Goal: Task Accomplishment & Management: Manage account settings

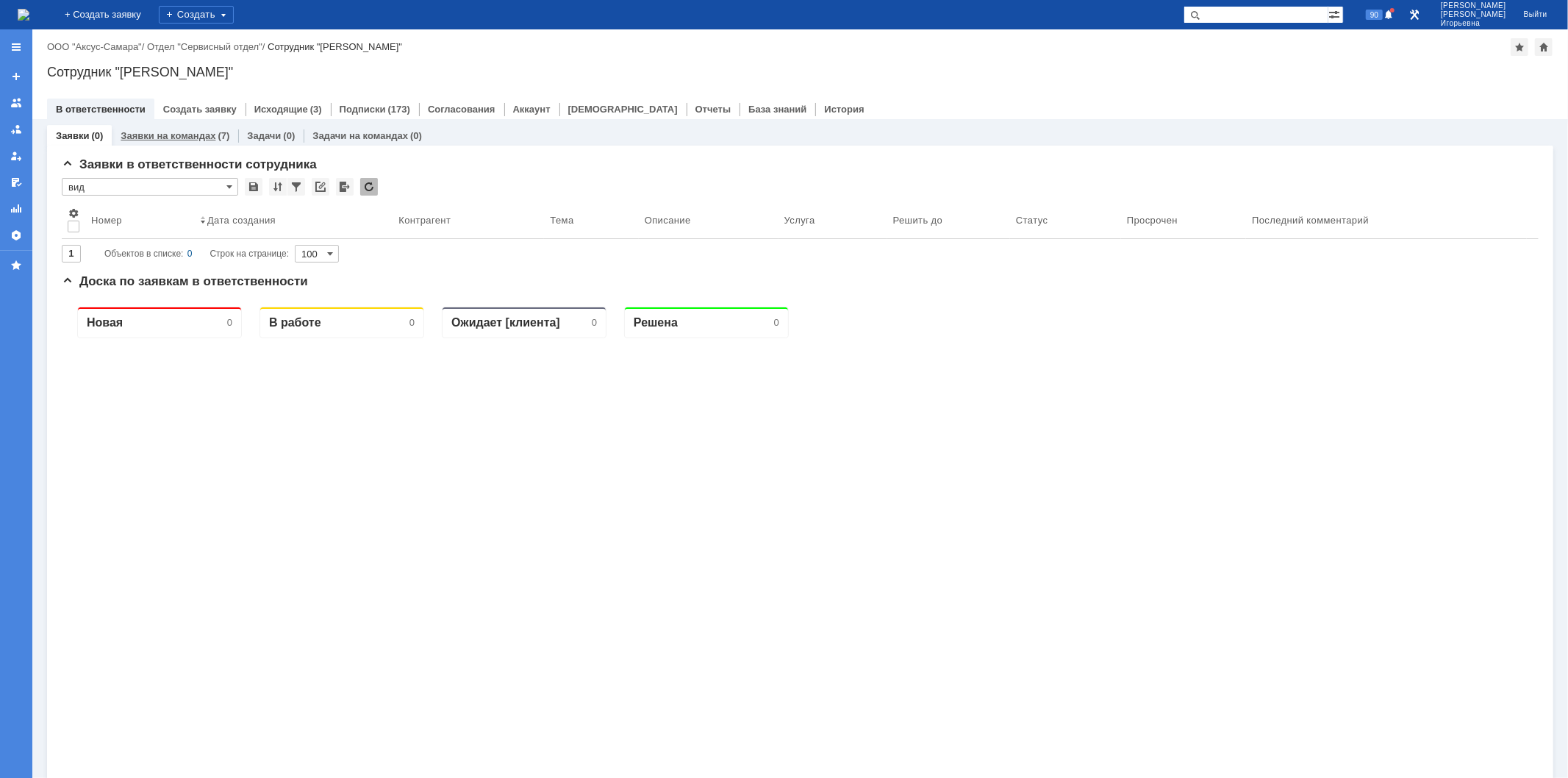
click at [185, 140] on link "Заявки на командах" at bounding box center [168, 136] width 95 height 11
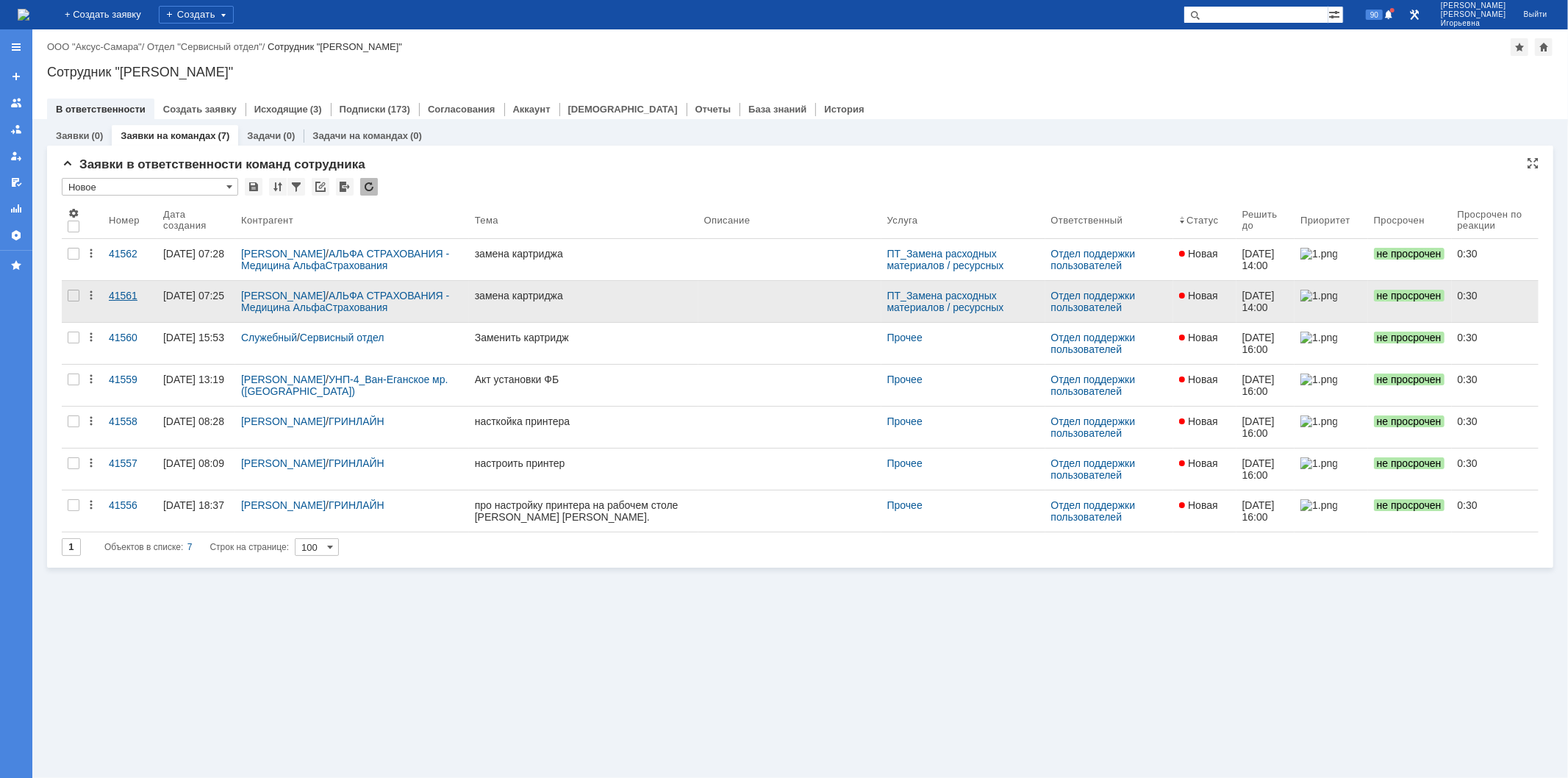
click at [115, 292] on div "41561" at bounding box center [131, 295] width 43 height 12
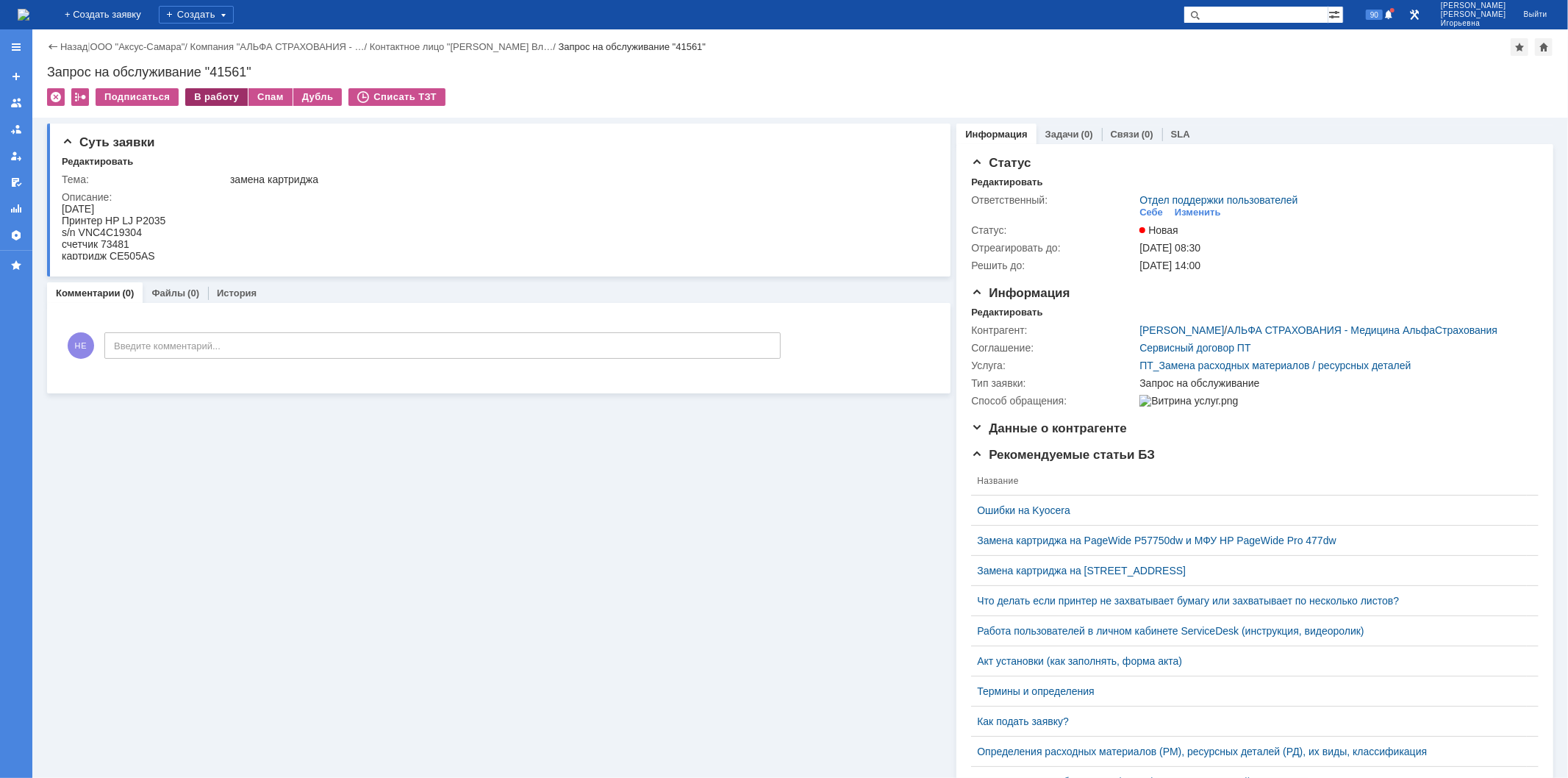
click at [217, 96] on div "В работу" at bounding box center [216, 97] width 63 height 18
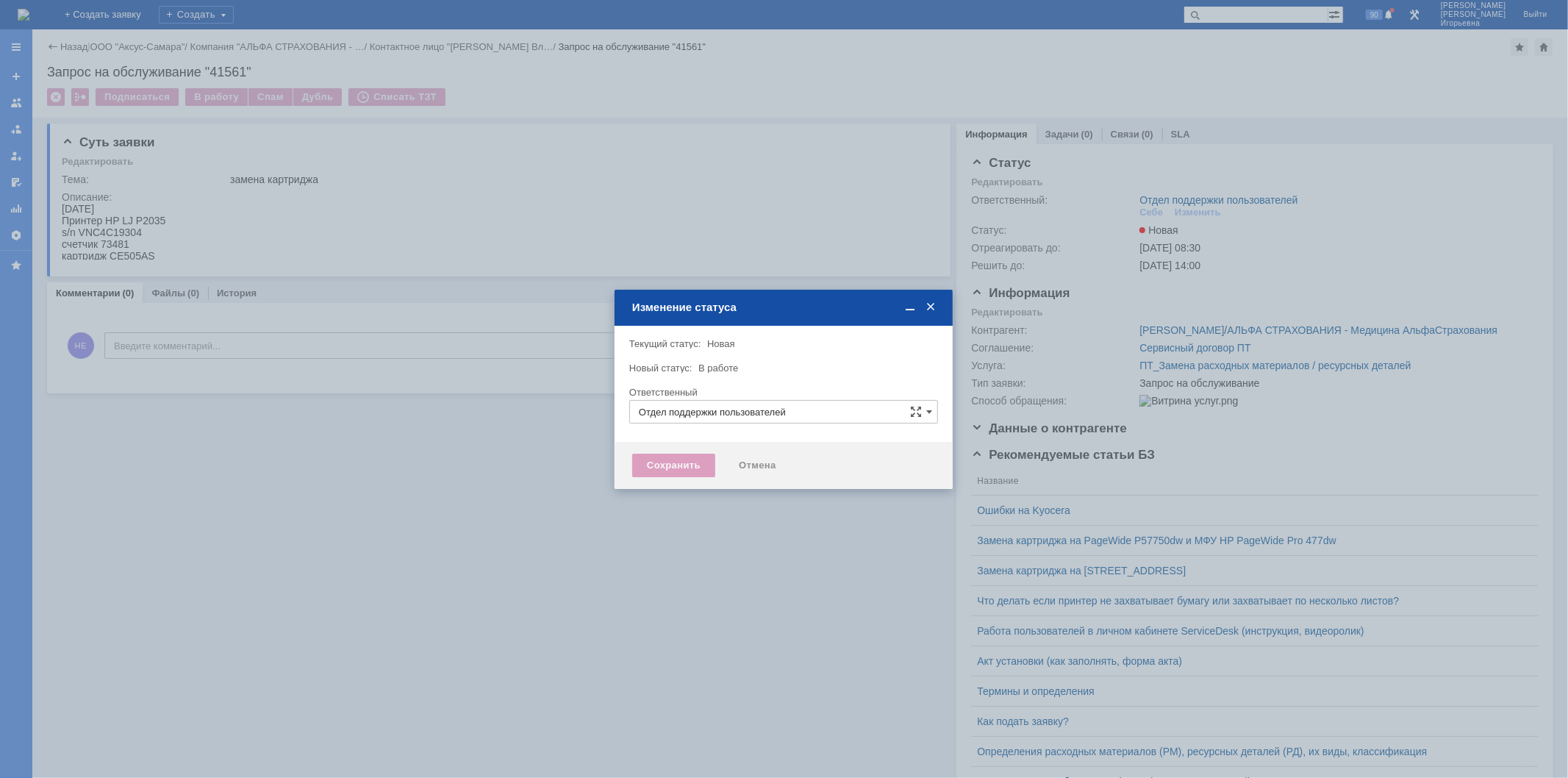
type input "Носенкова Елена Игорьевна"
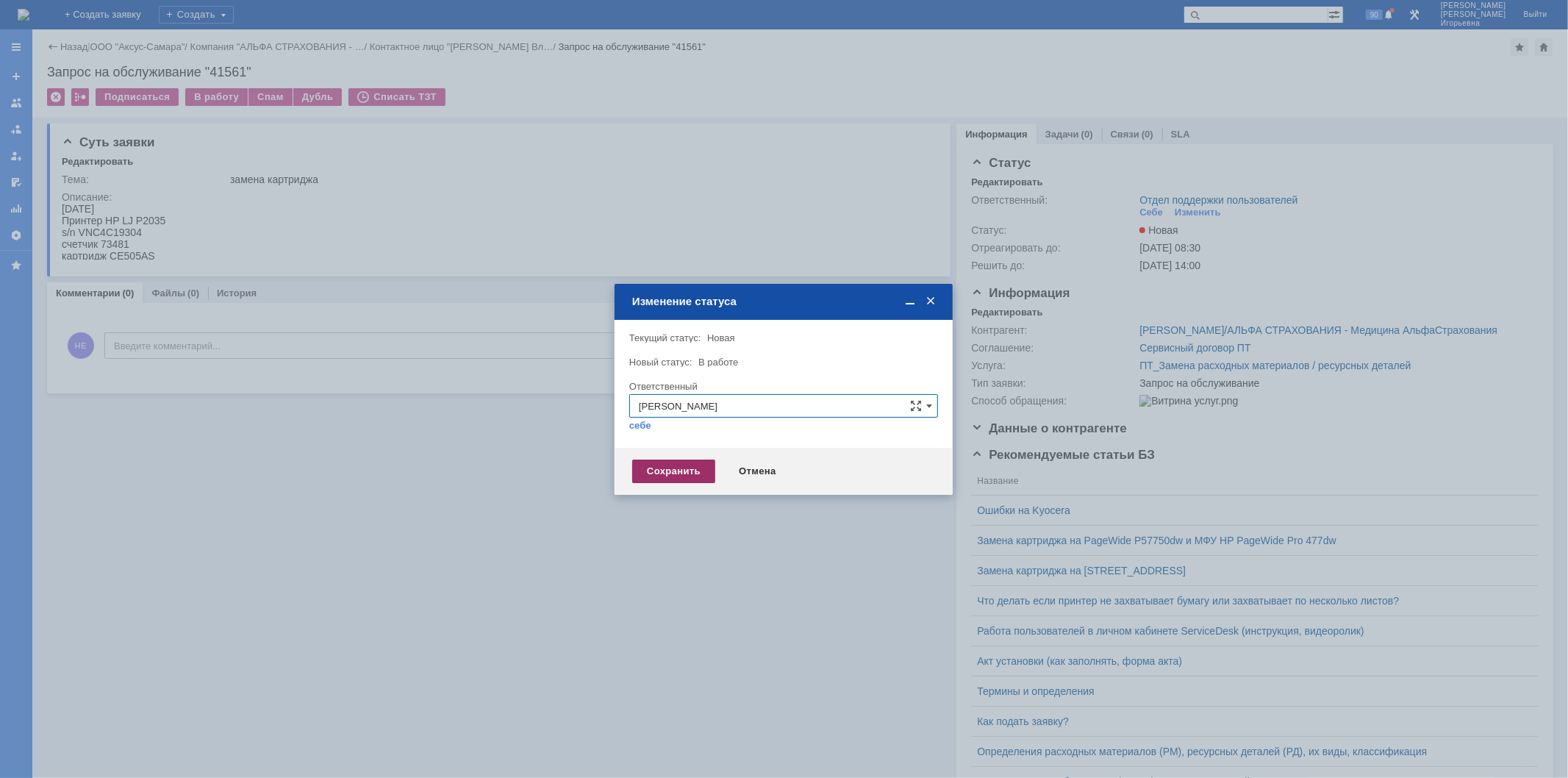
click at [654, 466] on div "Сохранить" at bounding box center [673, 471] width 83 height 23
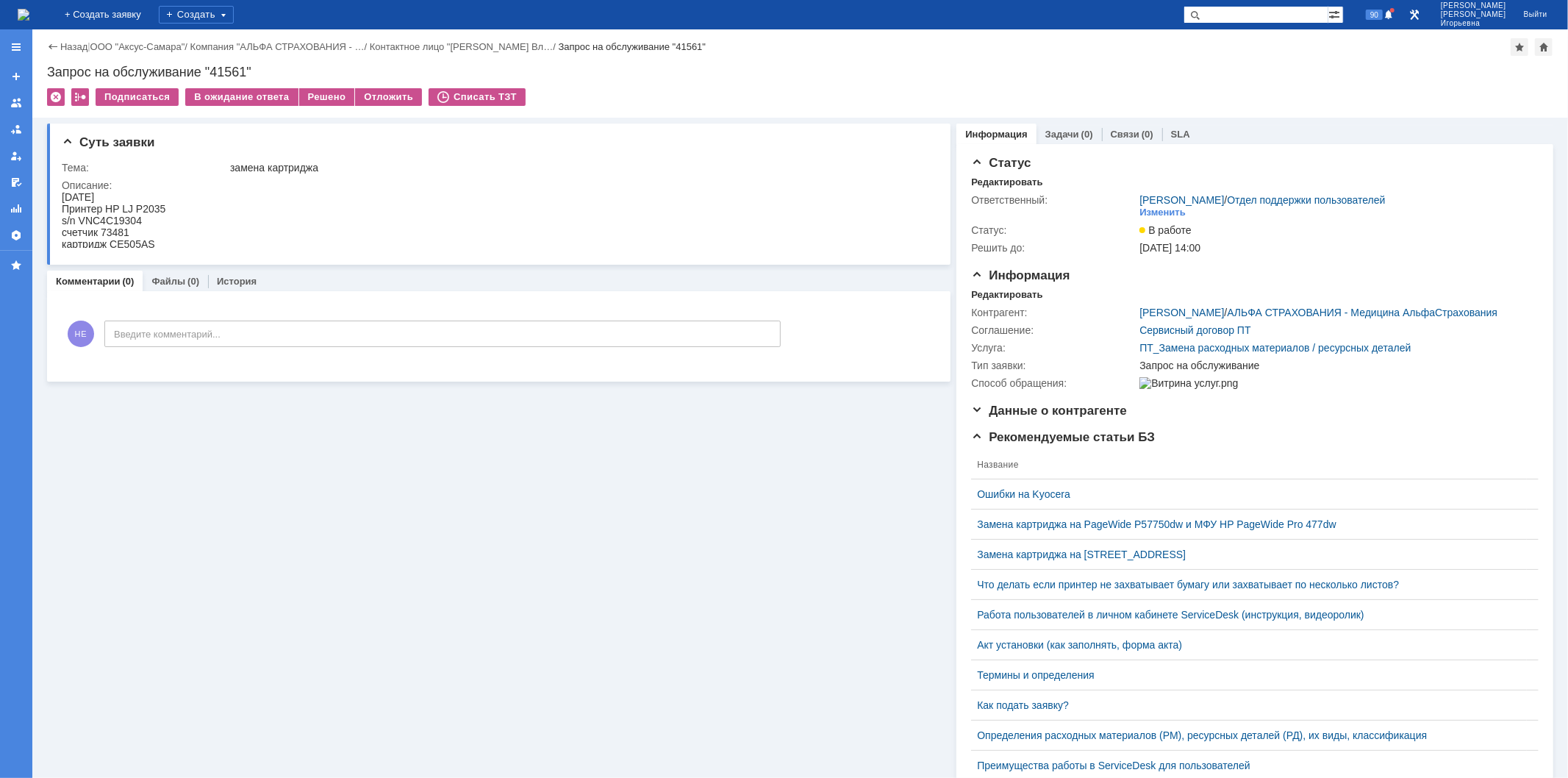
click at [30, 16] on img at bounding box center [23, 14] width 12 height 12
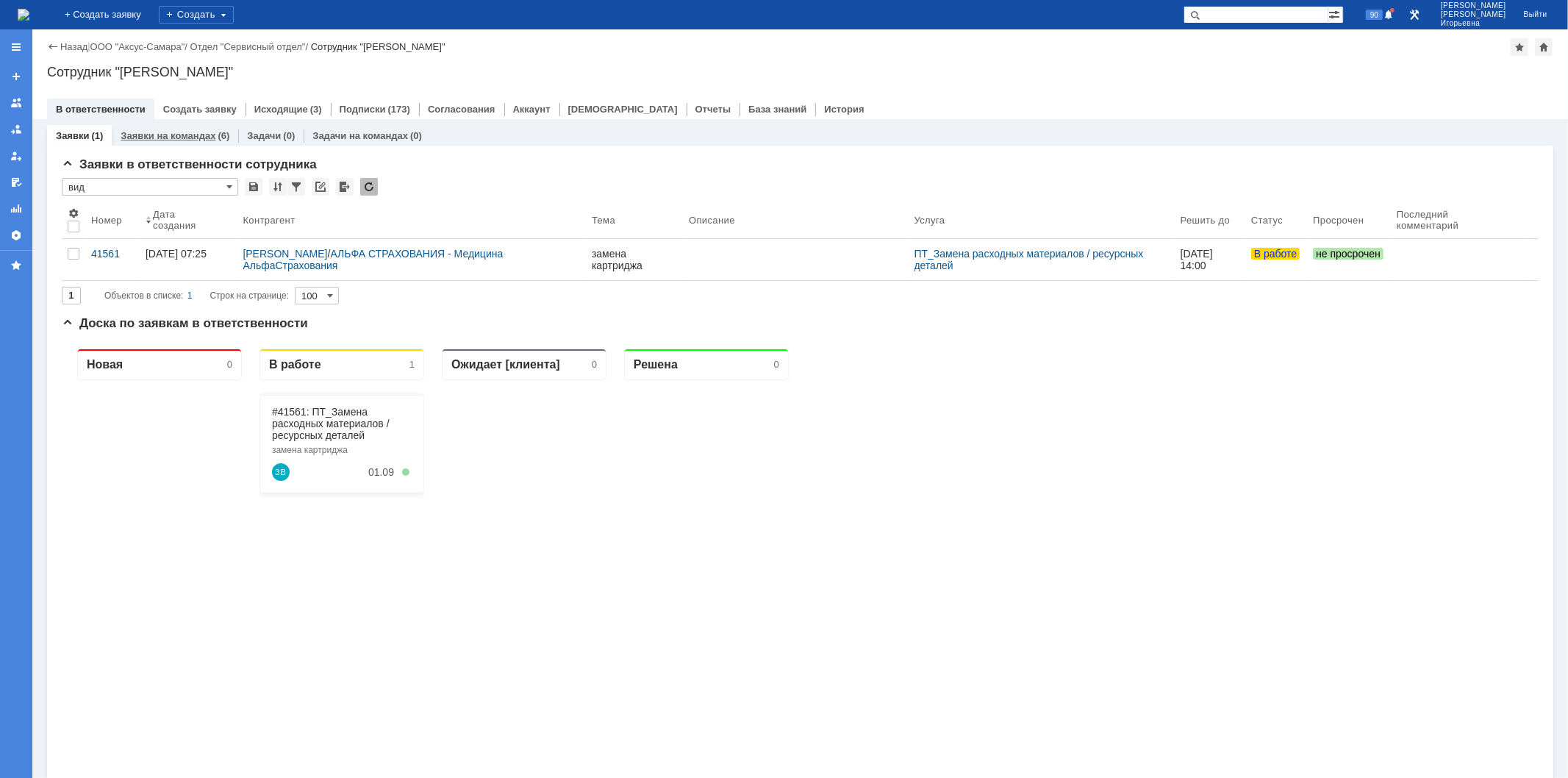
click at [190, 136] on link "Заявки на командах" at bounding box center [168, 136] width 95 height 11
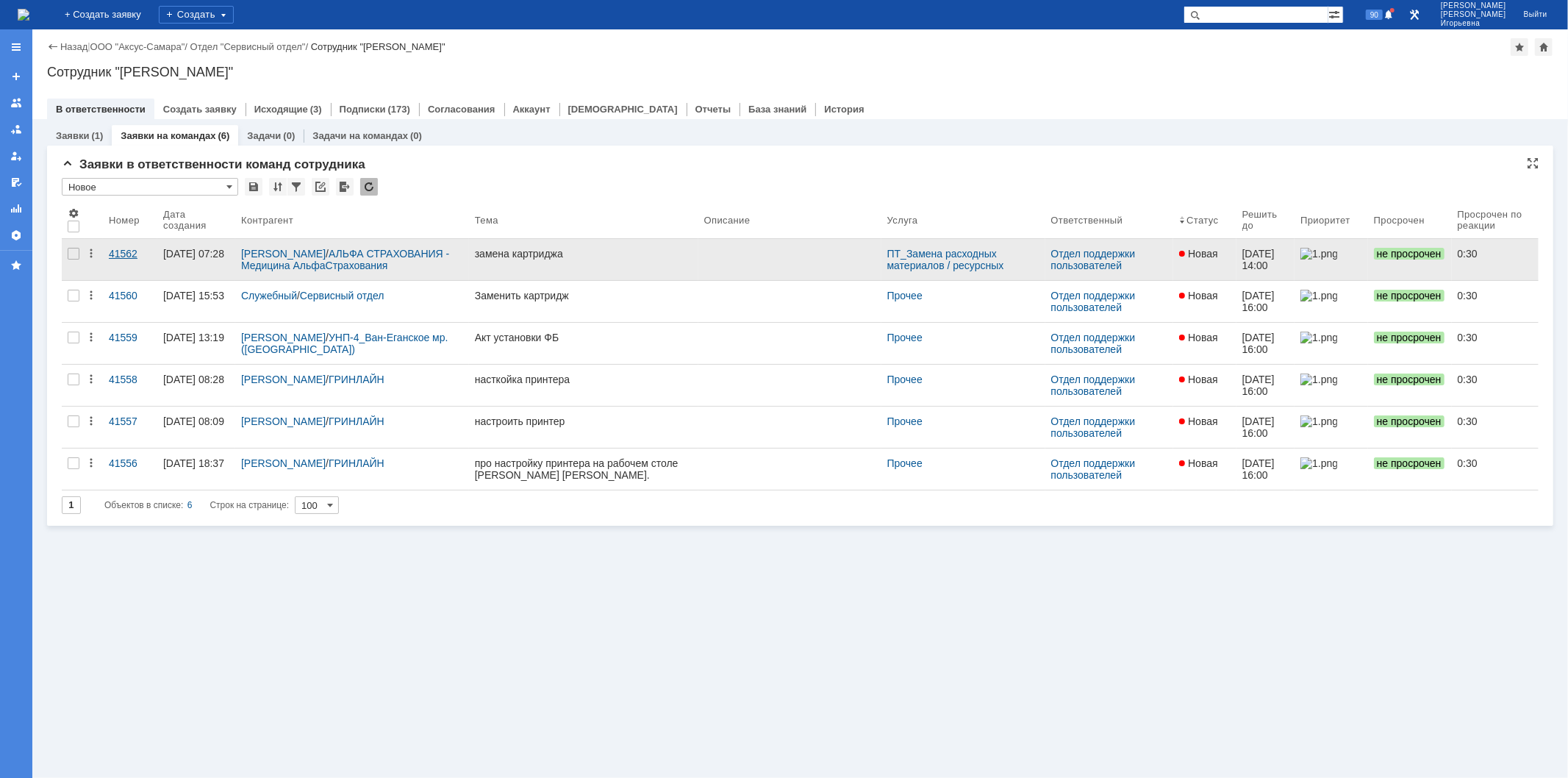
click at [127, 248] on div "41562" at bounding box center [131, 253] width 43 height 12
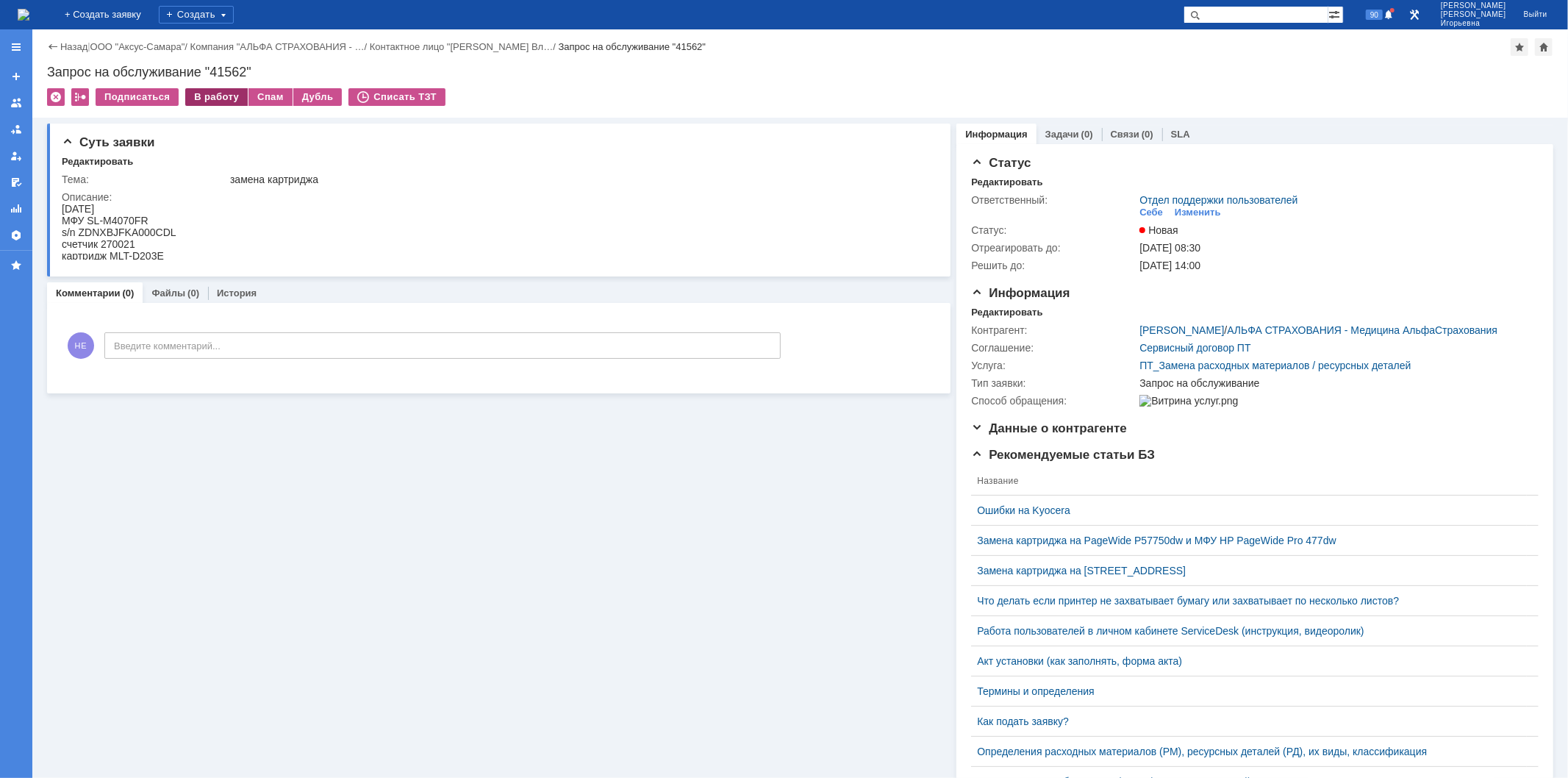
click at [221, 94] on div "В работу" at bounding box center [216, 97] width 63 height 18
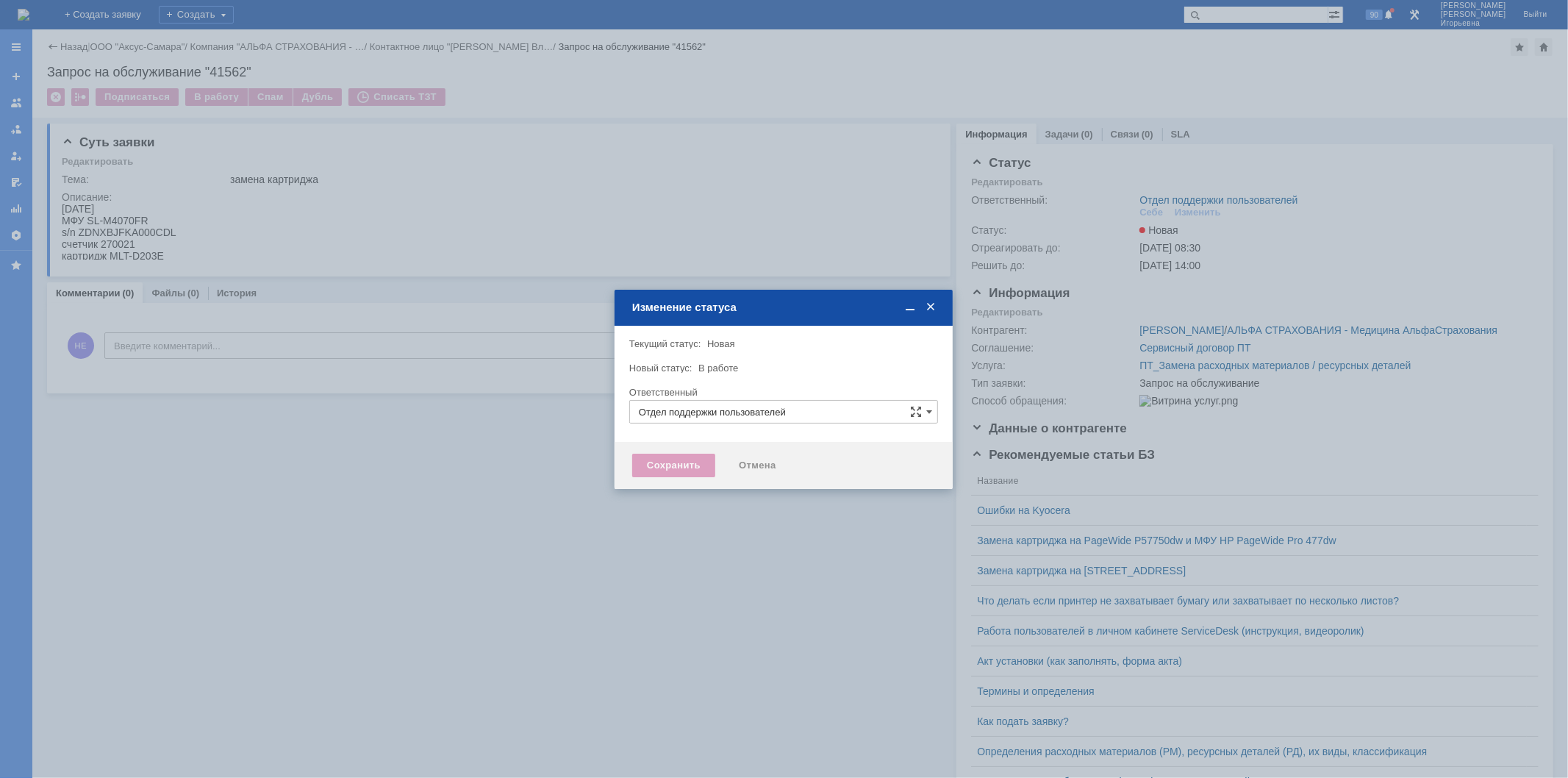
type input "Носенкова Елена Игорьевна"
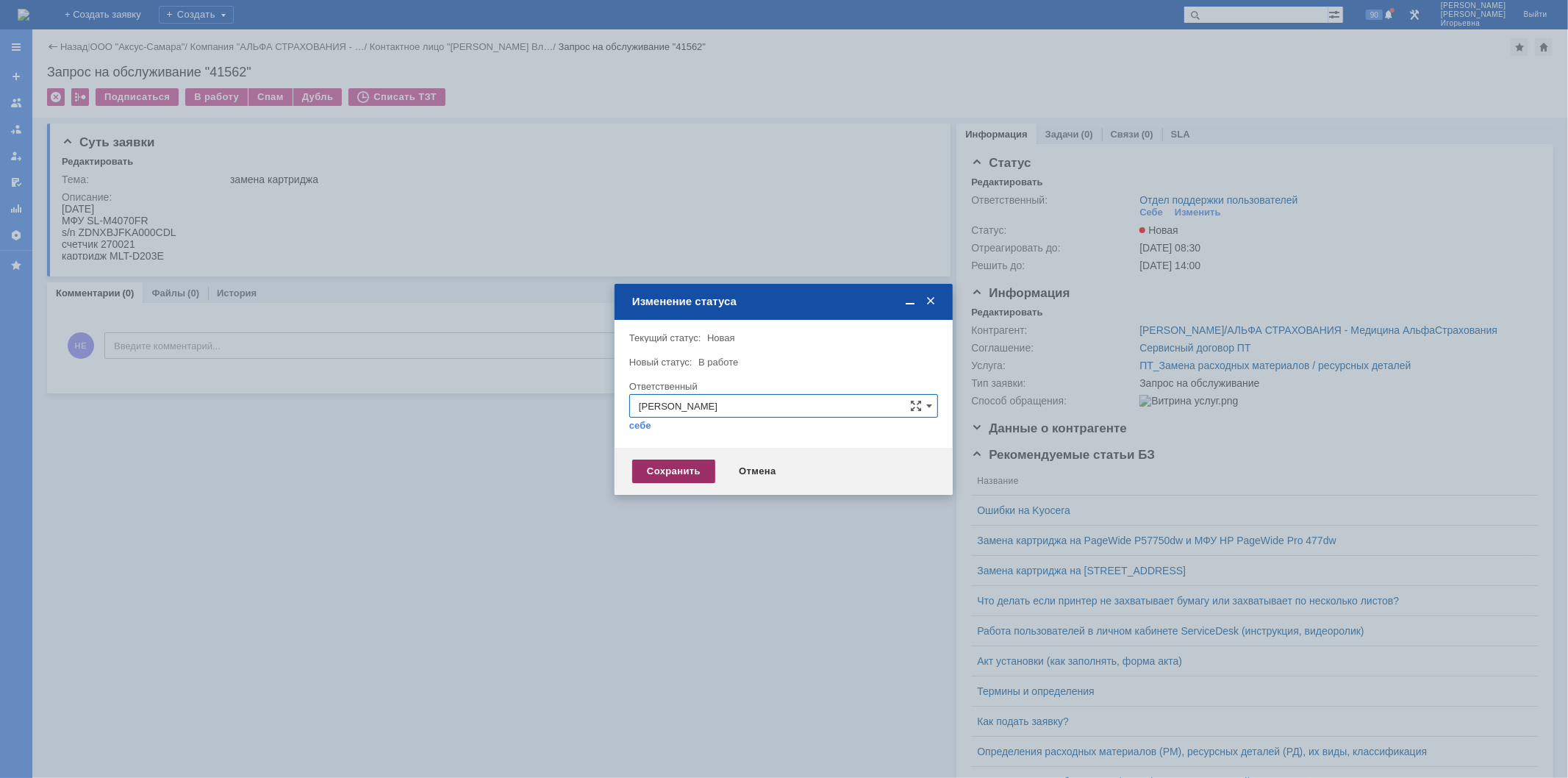
click at [664, 475] on div "Сохранить" at bounding box center [673, 471] width 83 height 23
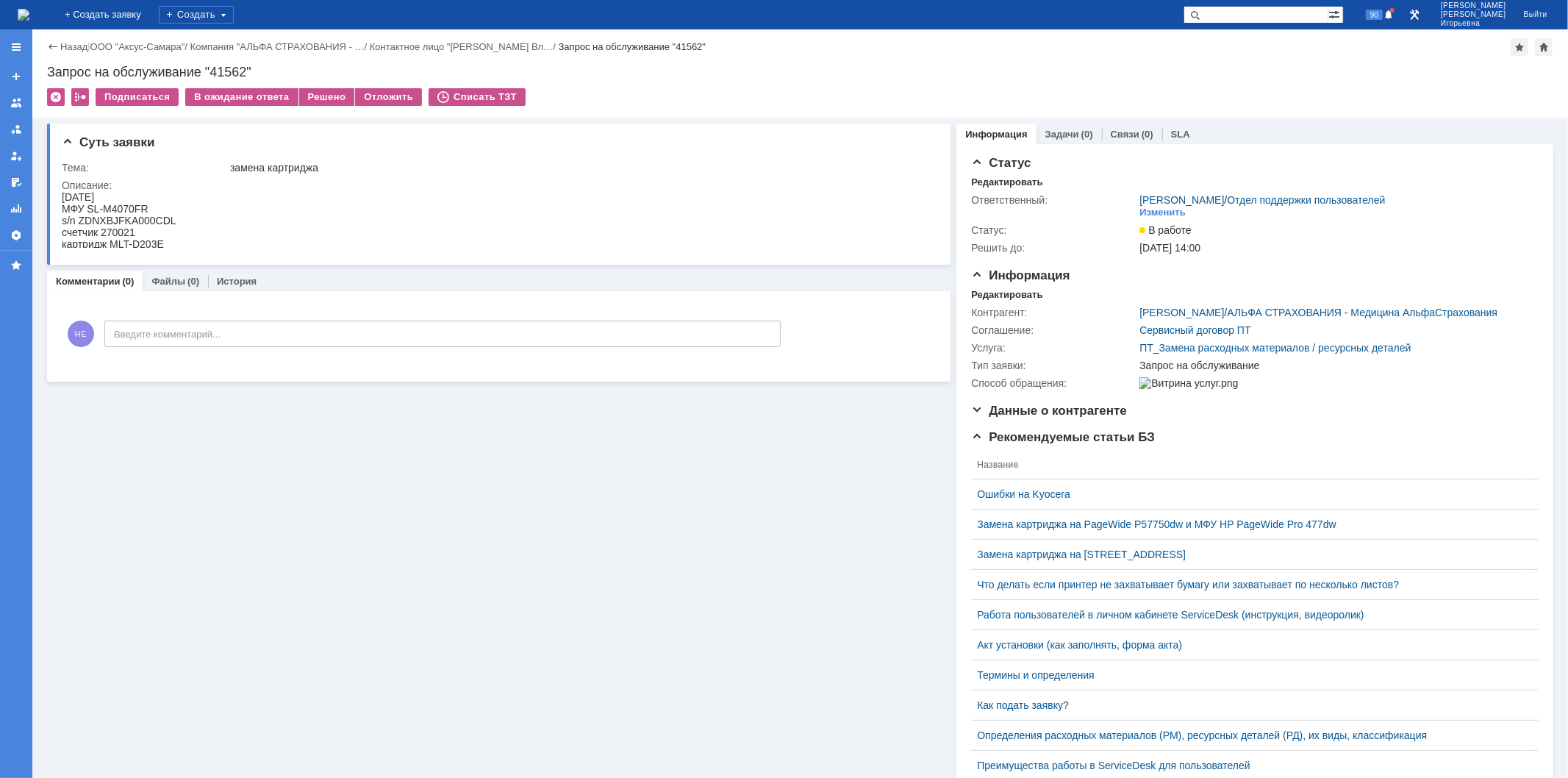
click at [30, 13] on img at bounding box center [23, 14] width 12 height 12
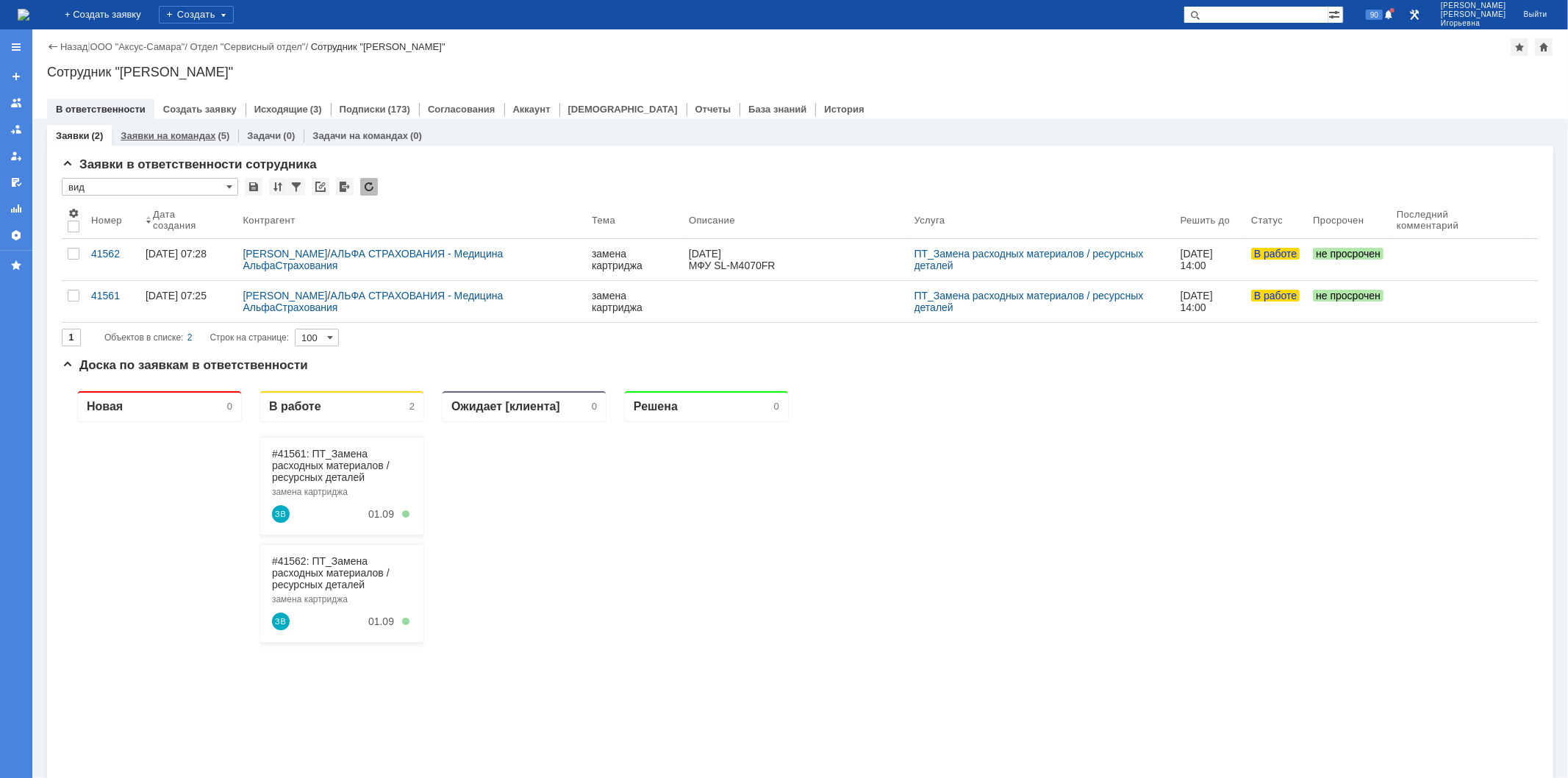
click at [181, 135] on link "Заявки на командах" at bounding box center [168, 136] width 95 height 11
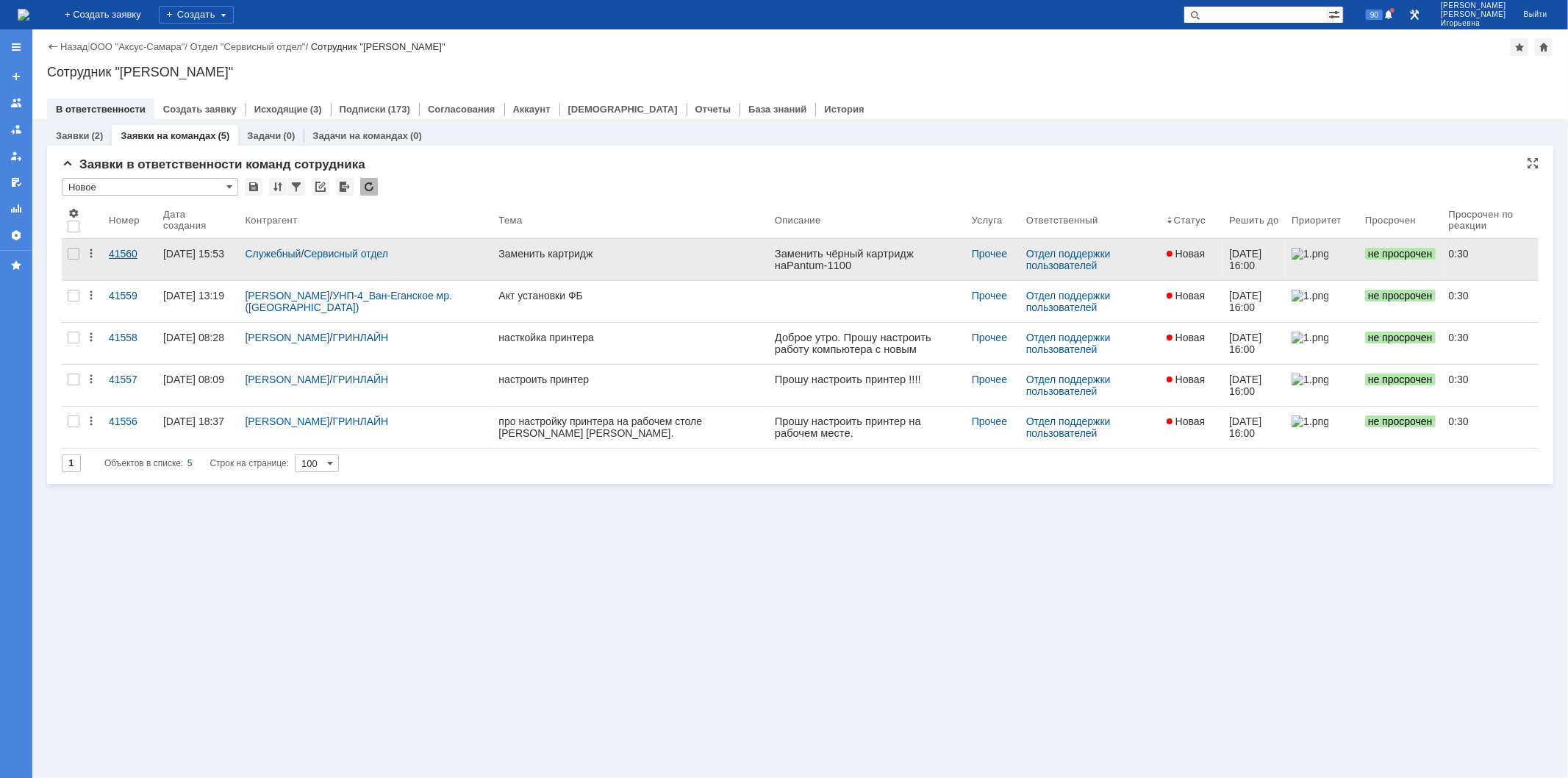
click at [123, 255] on div "41560" at bounding box center [131, 253] width 43 height 12
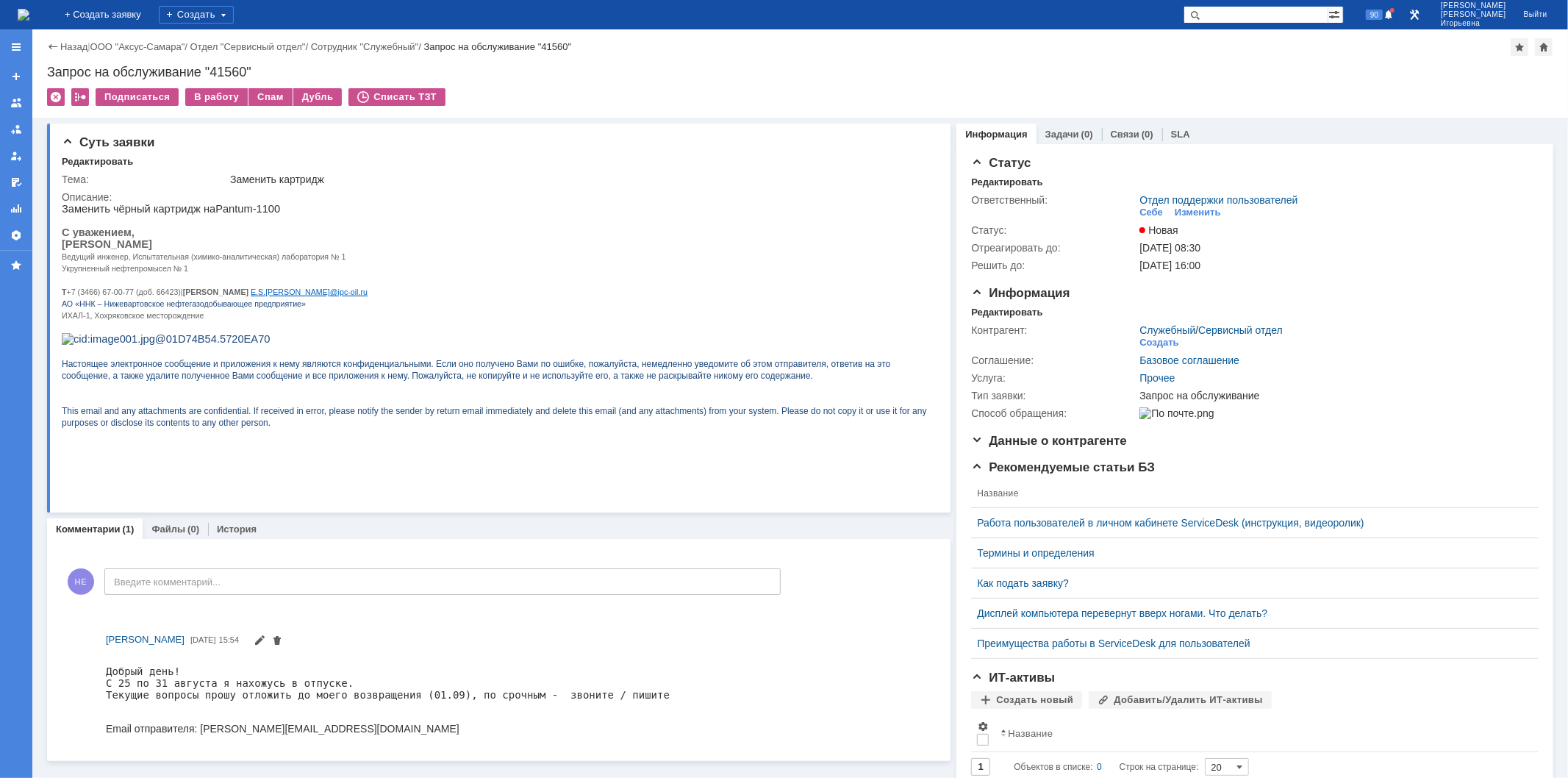
click at [30, 9] on img at bounding box center [23, 14] width 12 height 12
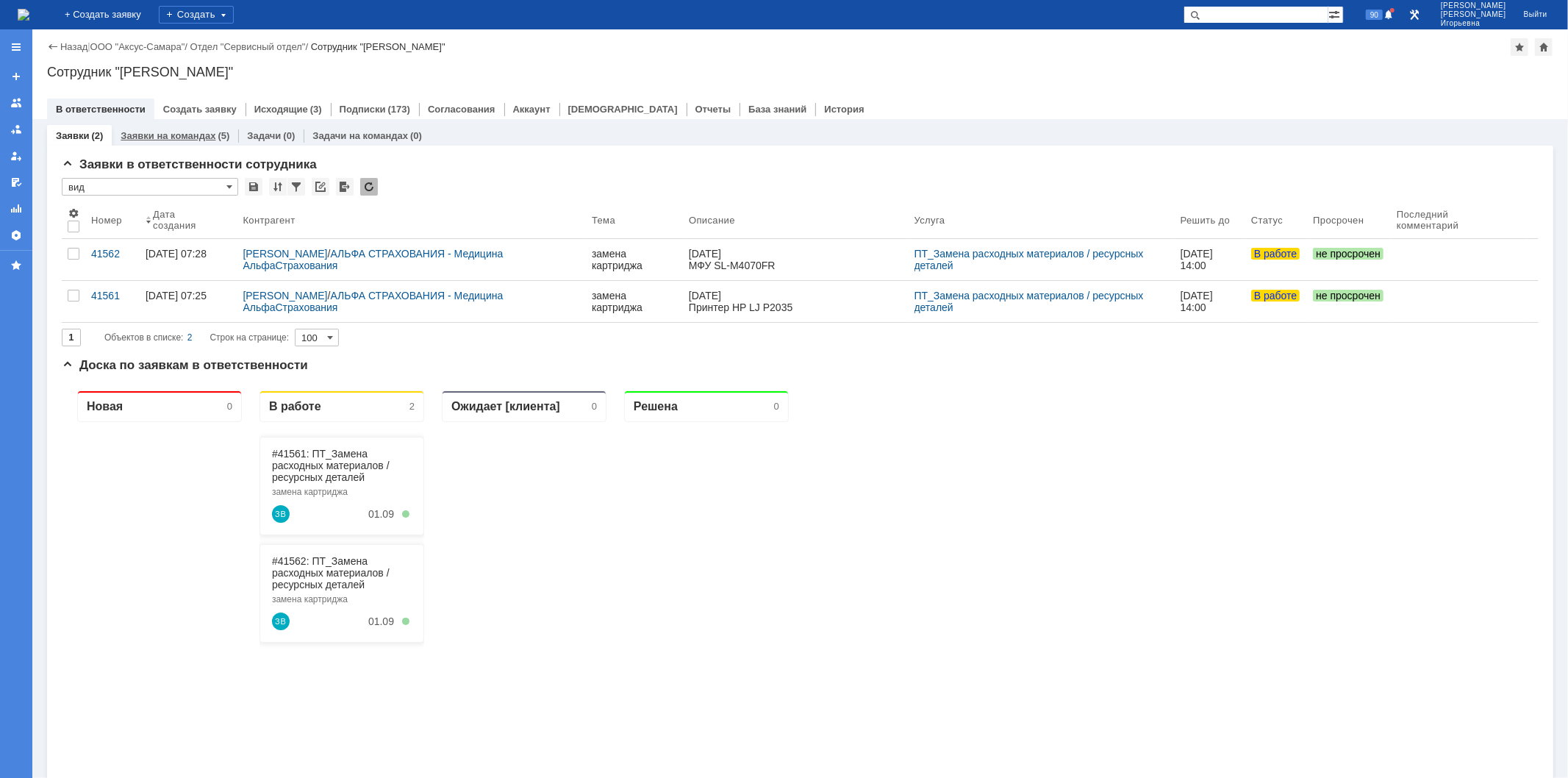
click at [156, 134] on link "Заявки на командах" at bounding box center [168, 136] width 95 height 11
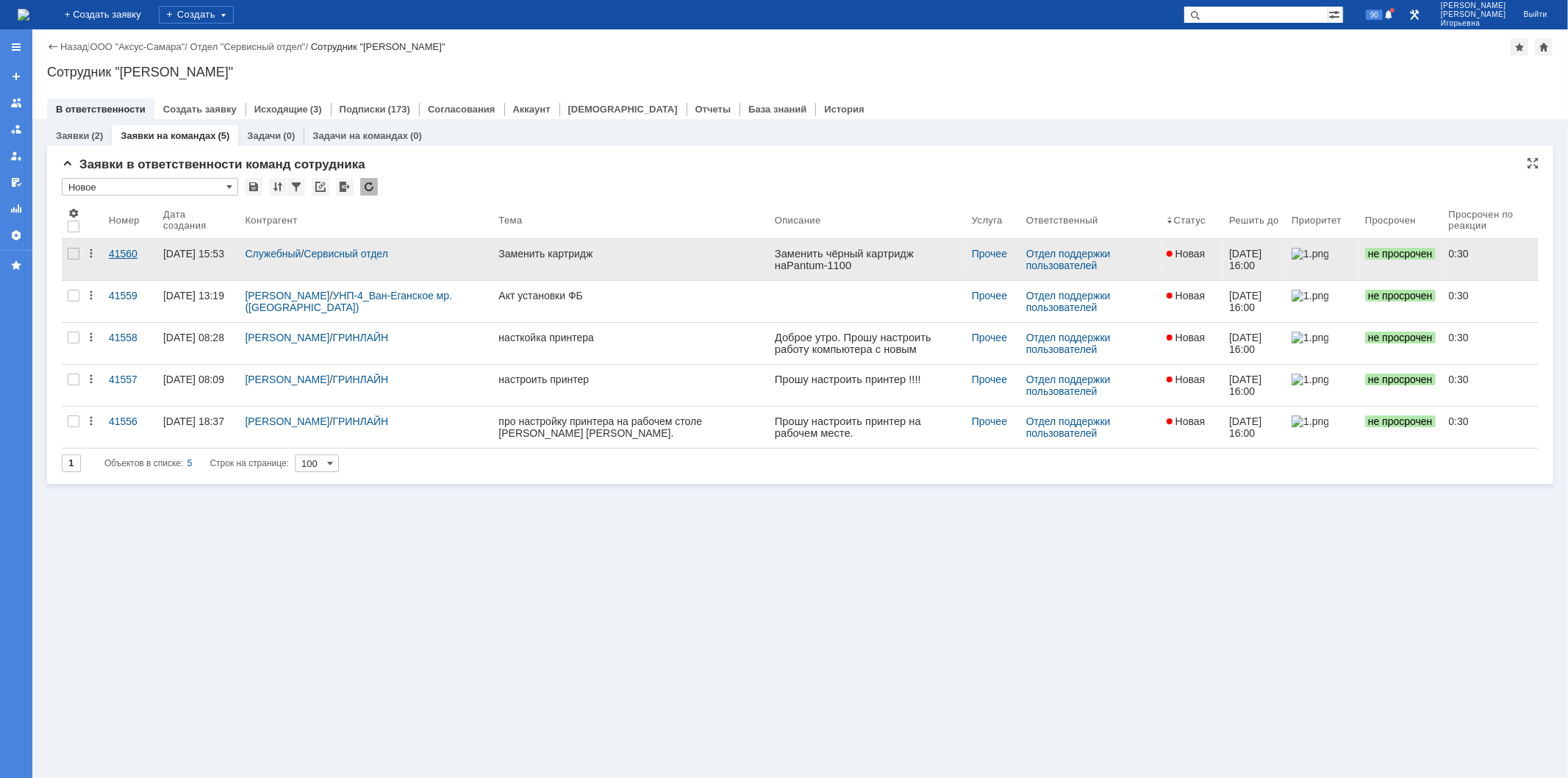
click at [126, 254] on div "41560" at bounding box center [131, 253] width 43 height 12
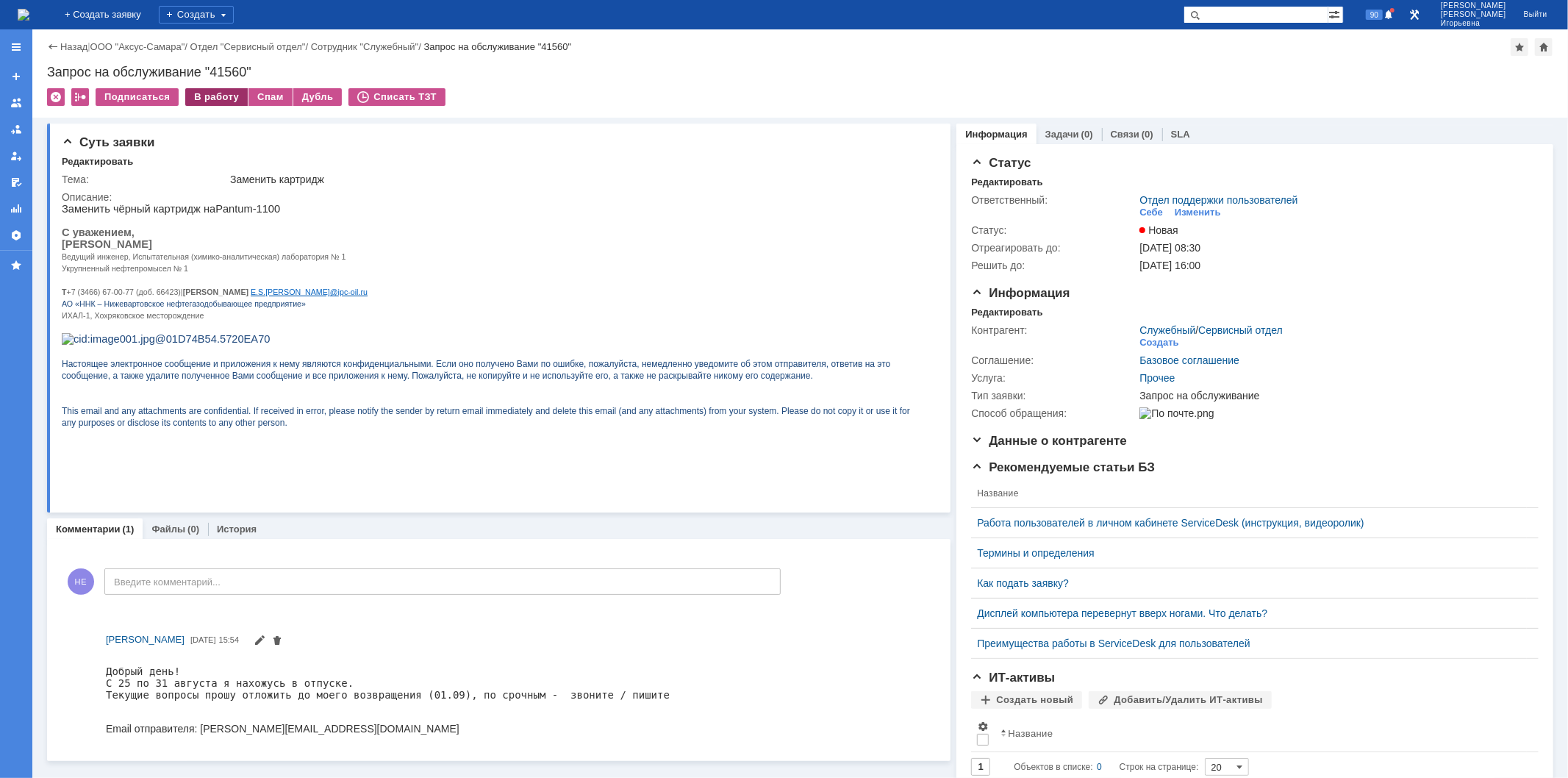
click at [216, 98] on div "В работу" at bounding box center [216, 97] width 63 height 18
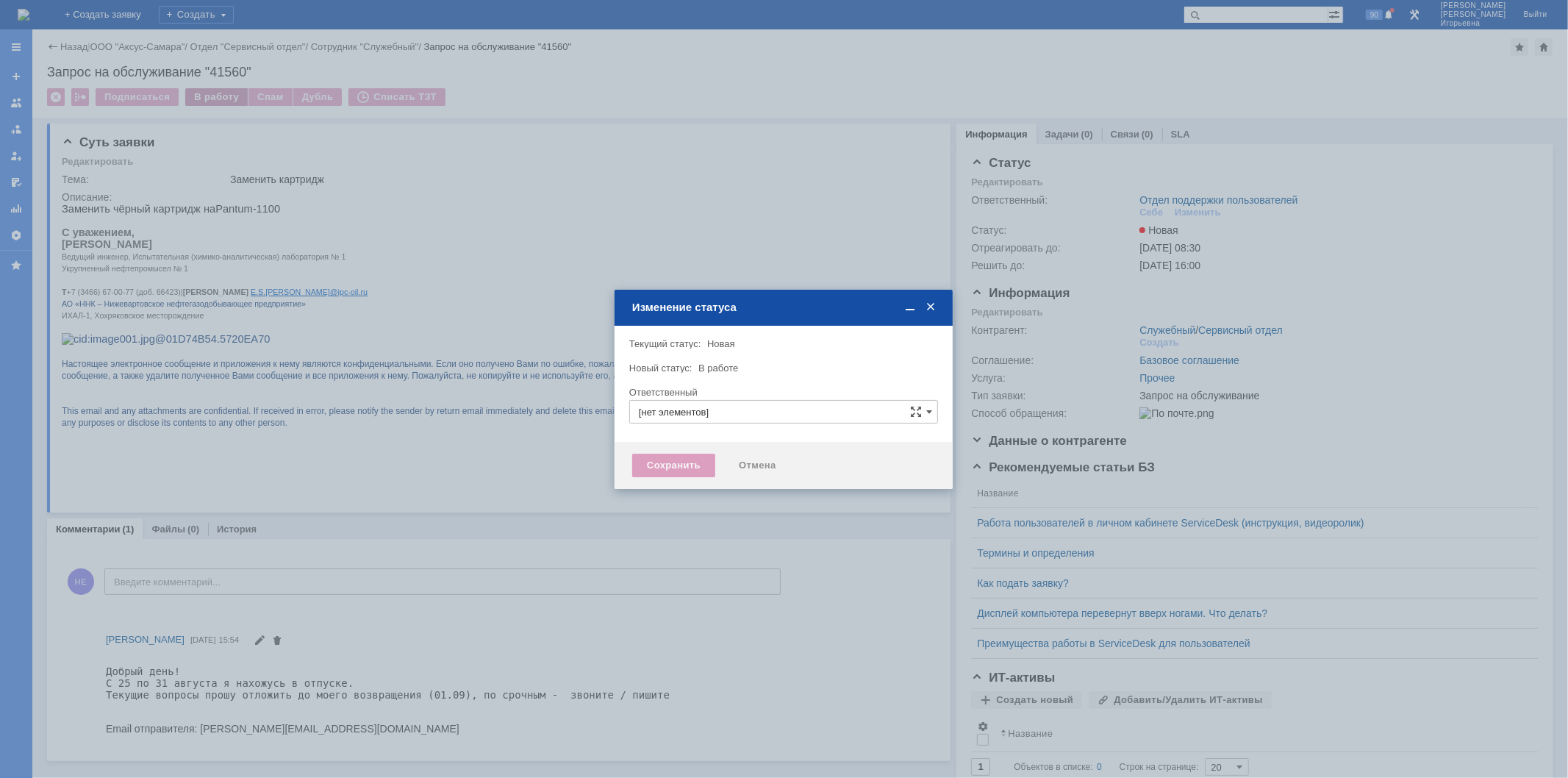
type input "Отдел поддержки пользователей"
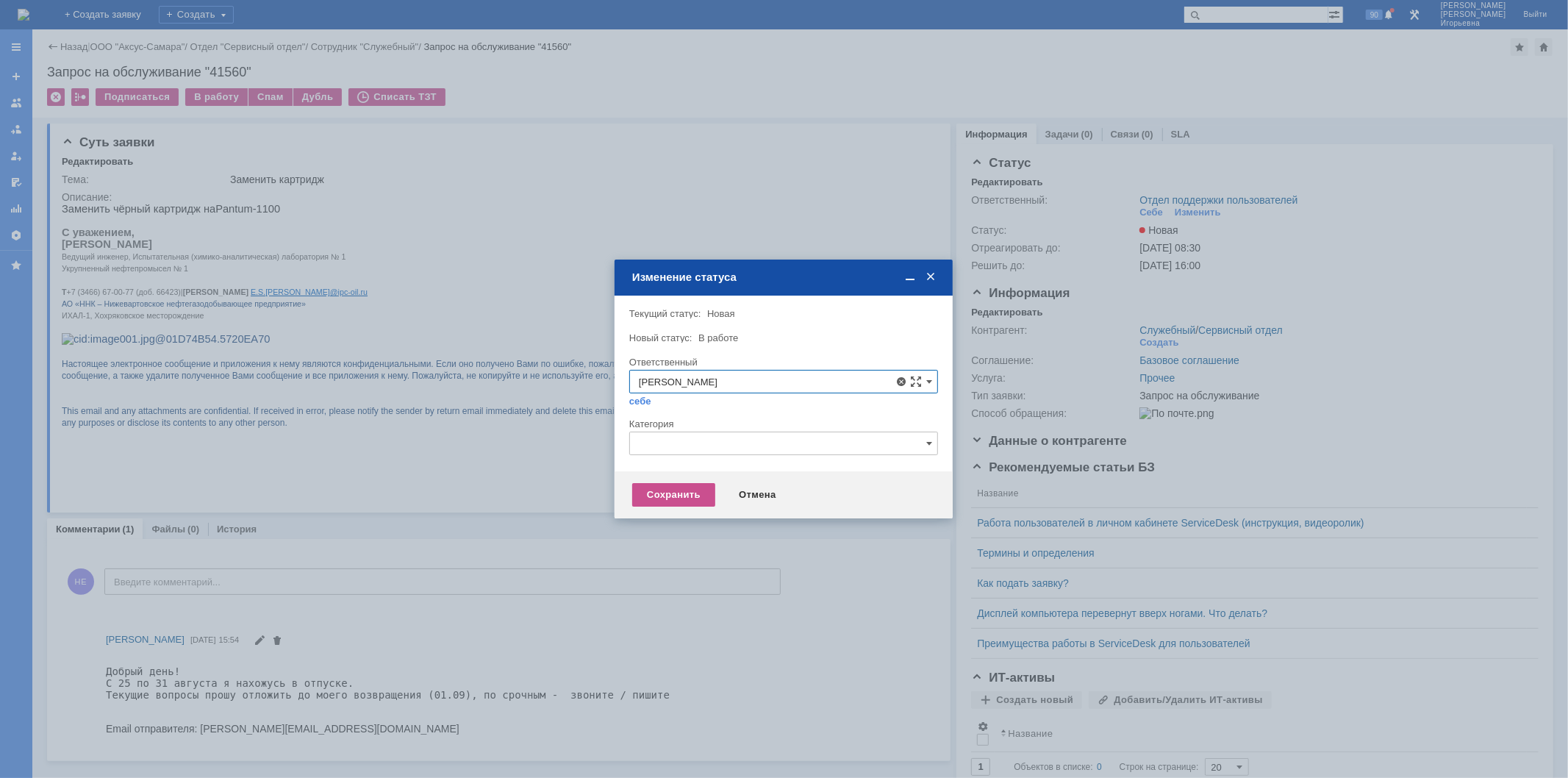
click at [693, 487] on span "Орлова Елена Владимировна" at bounding box center [784, 488] width 290 height 12
type input "Орлова Елена Владимировна"
click at [670, 495] on div "Сохранить" at bounding box center [673, 495] width 83 height 23
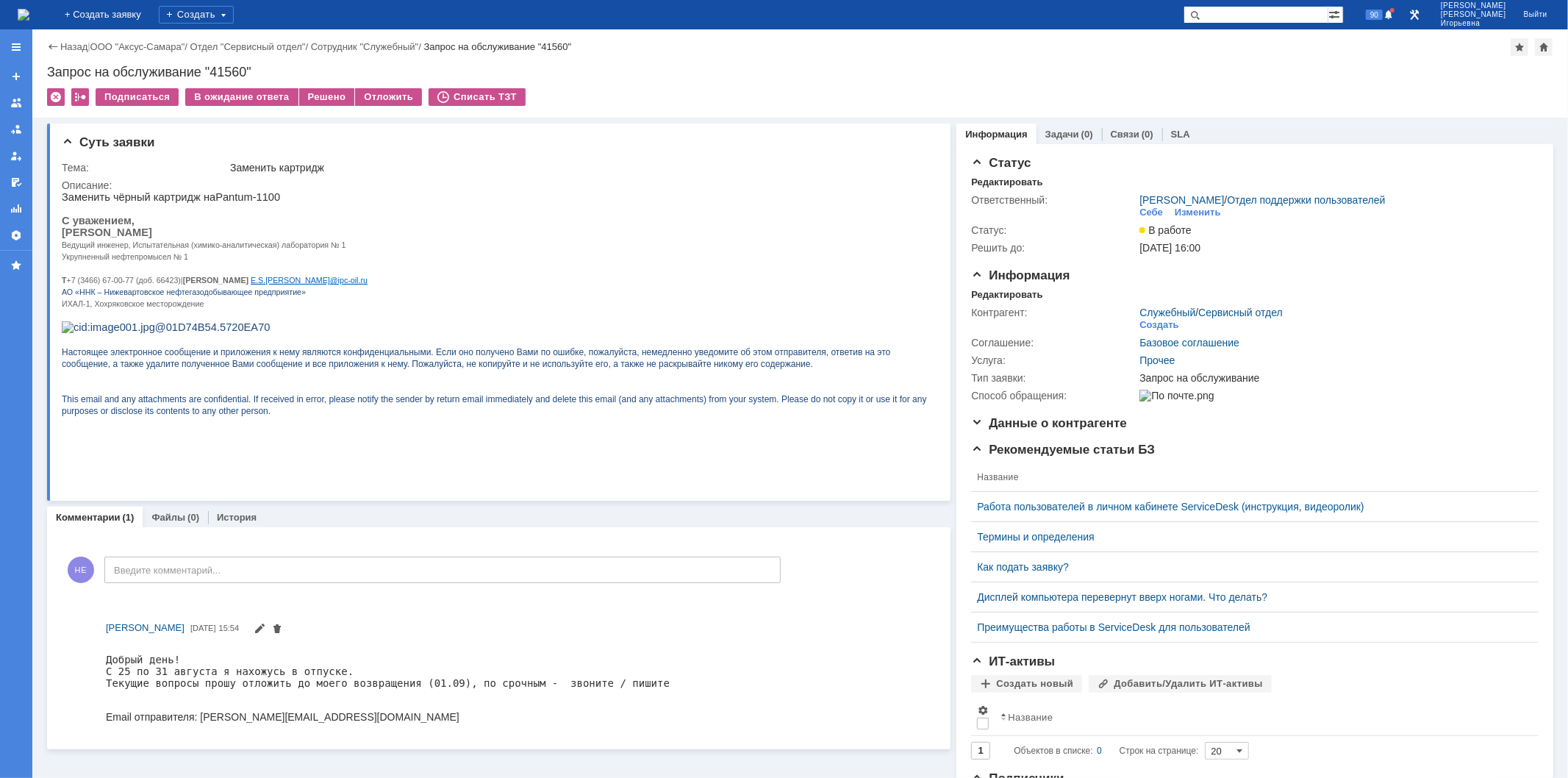
click at [223, 64] on div "Запрос на обслуживание "41560"" at bounding box center [800, 72] width 1506 height 14
copy div "41560"
click at [30, 11] on img at bounding box center [23, 14] width 12 height 12
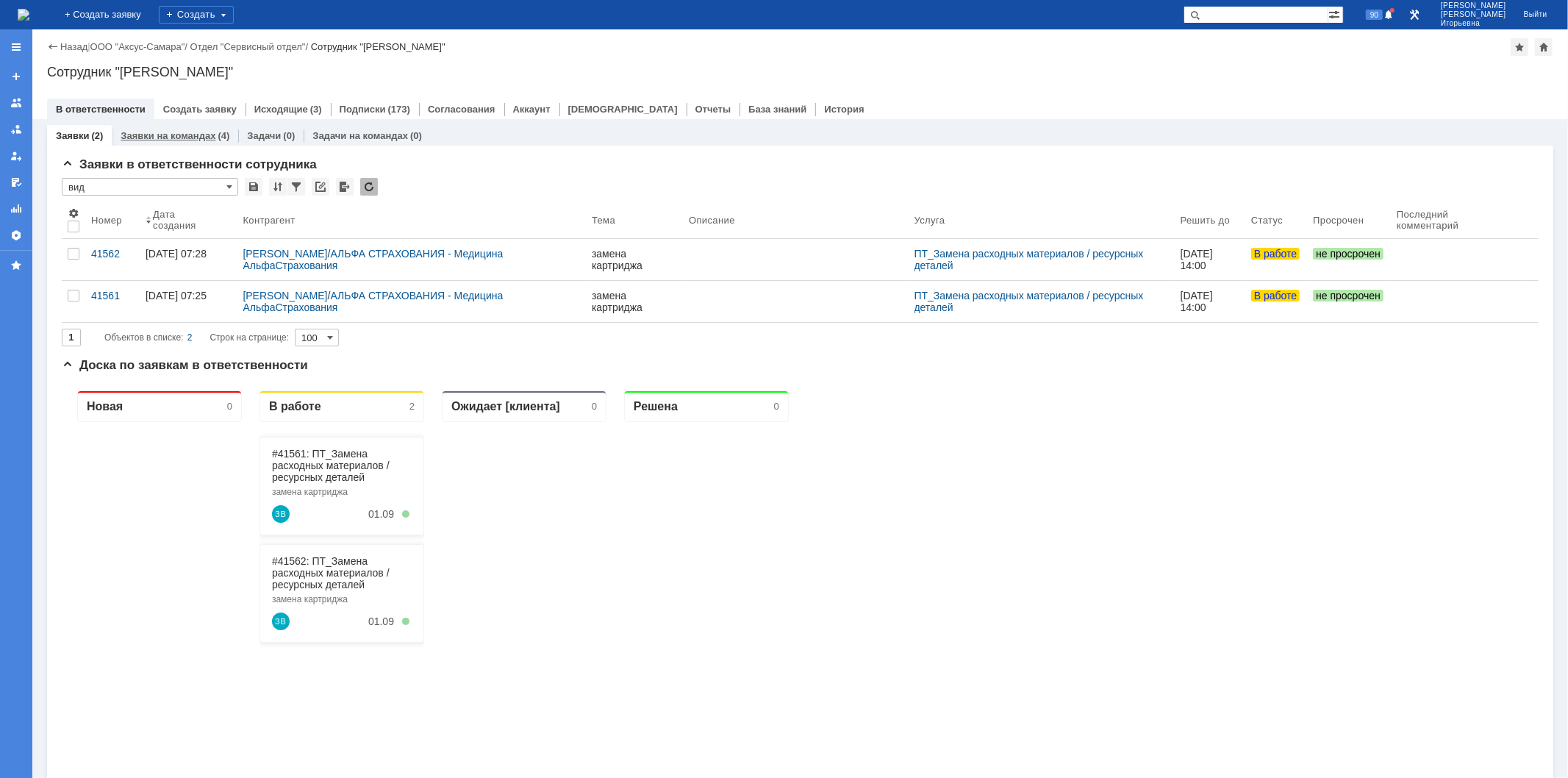
click at [207, 131] on link "Заявки на командах" at bounding box center [168, 136] width 95 height 11
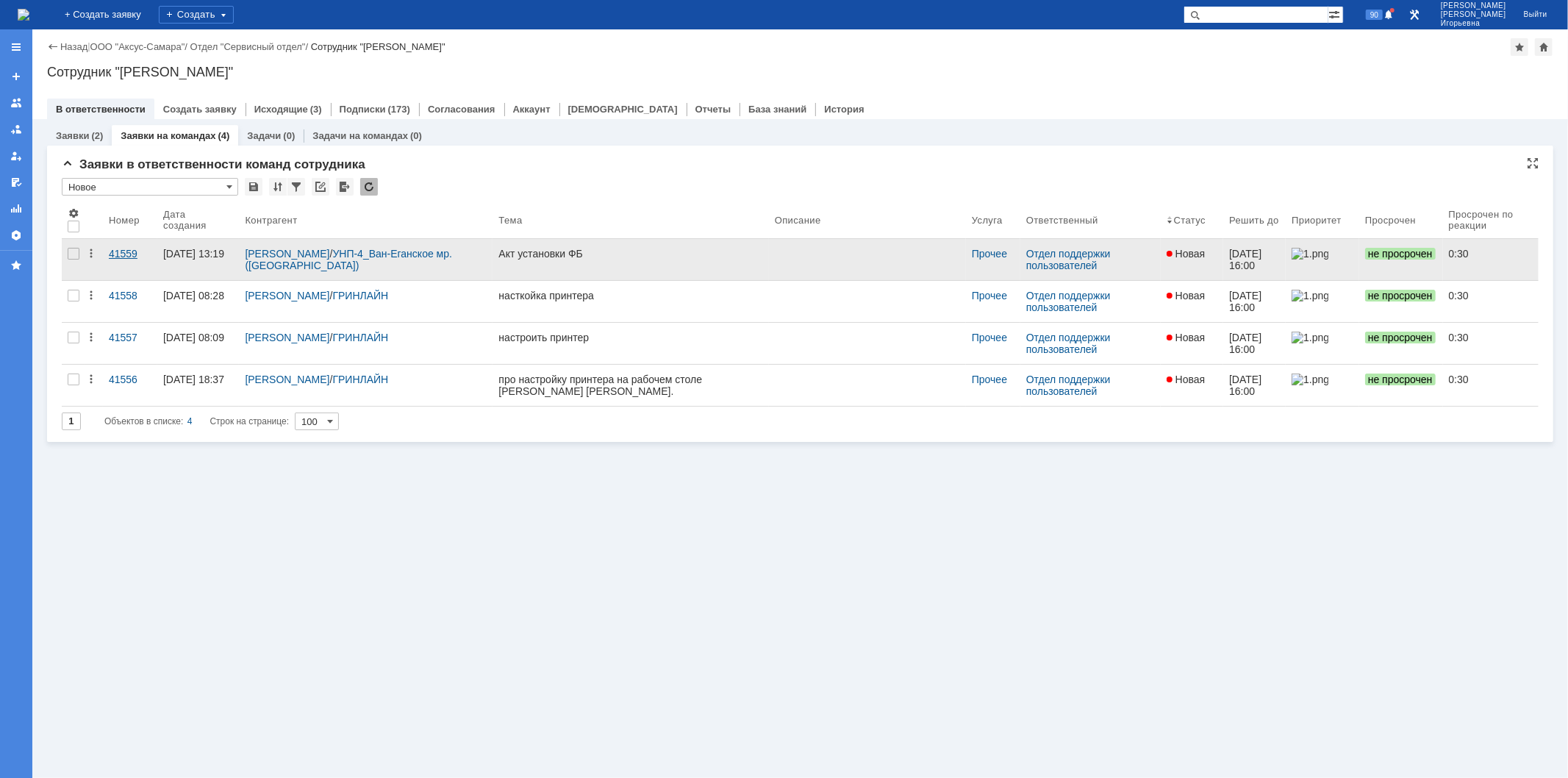
click at [111, 254] on div "41559" at bounding box center [131, 253] width 43 height 12
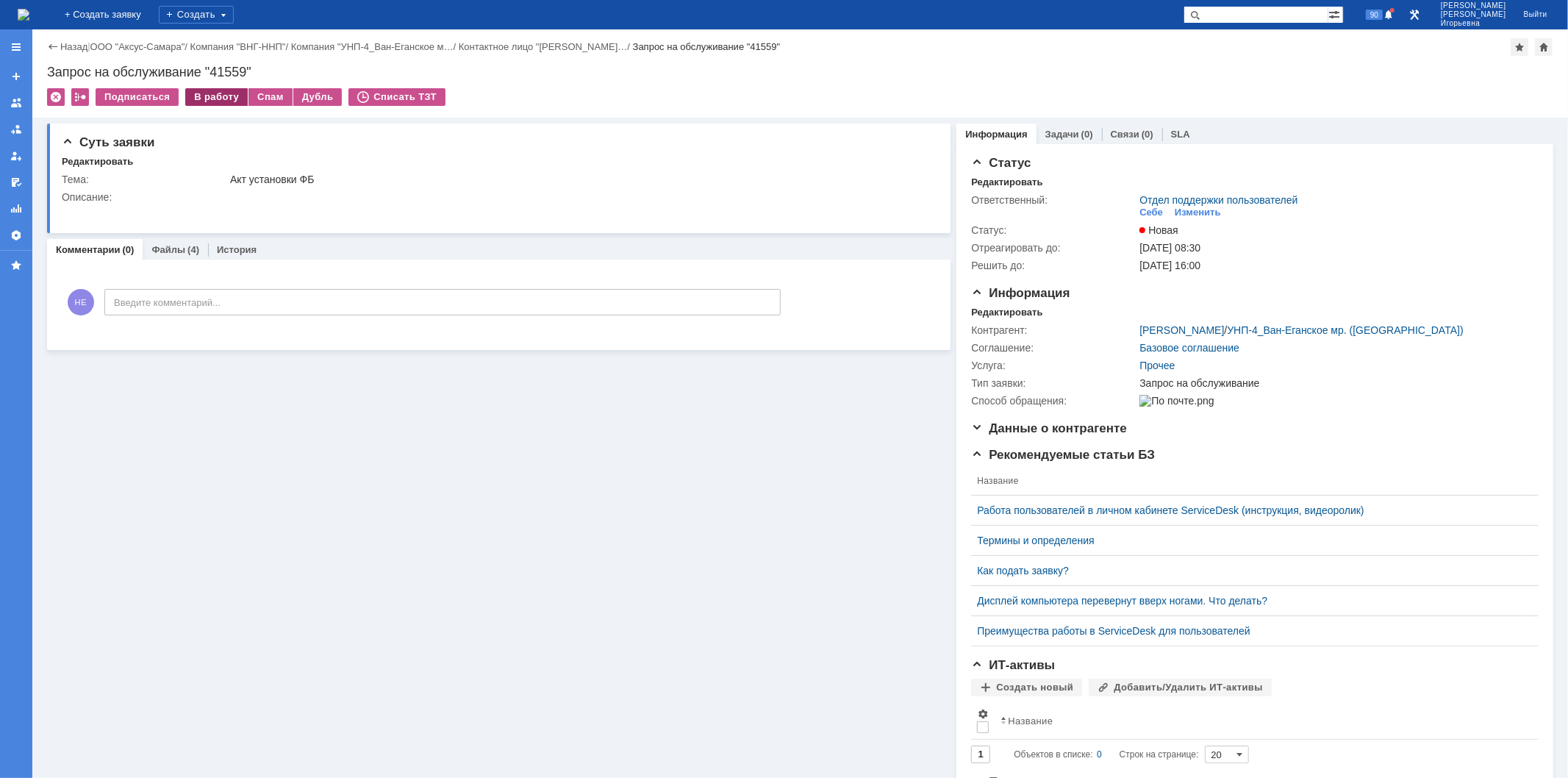
click at [199, 94] on div "В работу" at bounding box center [216, 97] width 63 height 18
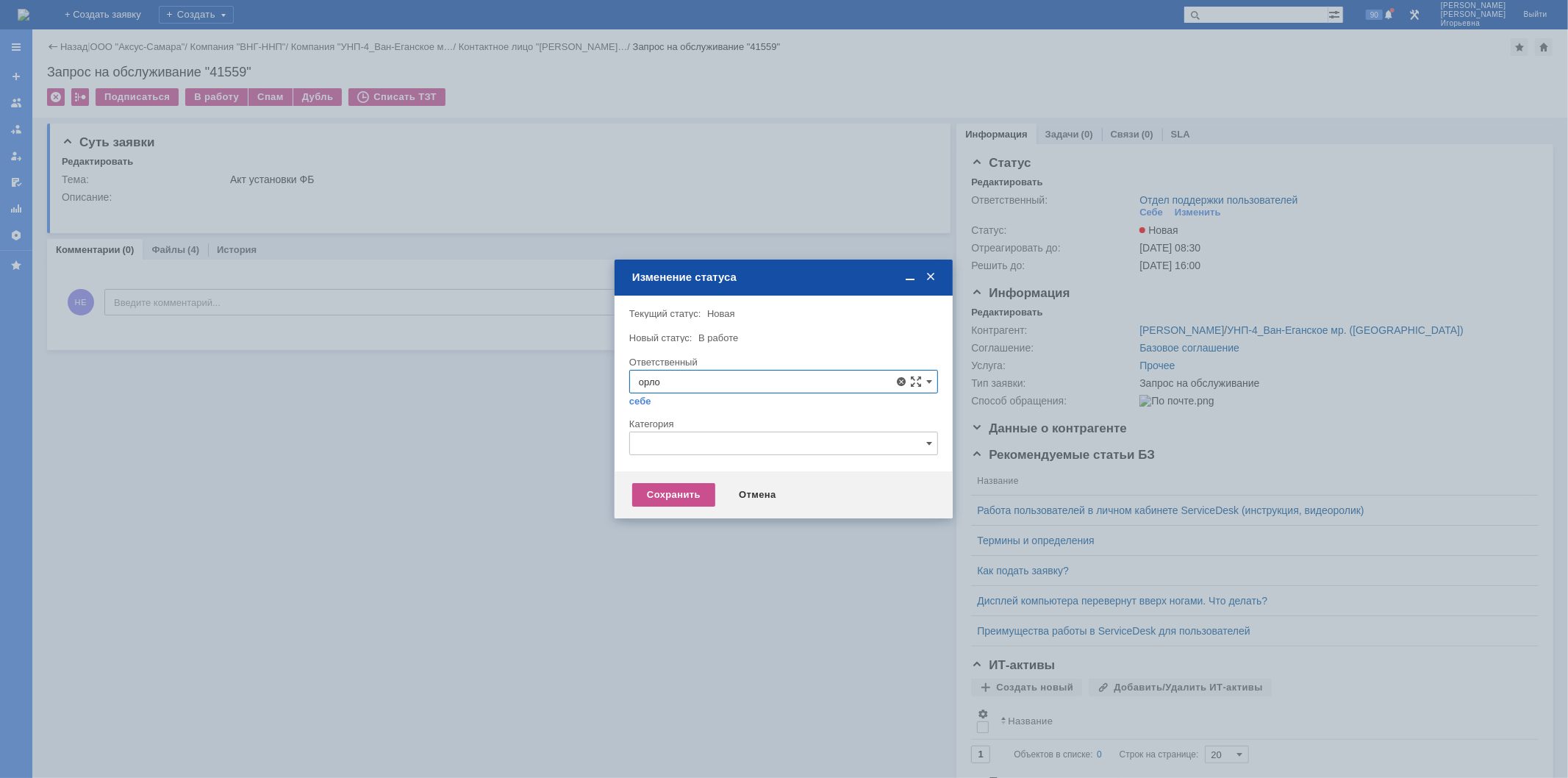
click at [714, 483] on span "Орлова Елена Владимировна" at bounding box center [784, 488] width 290 height 12
type input "Орлова Елена Владимировна"
click at [679, 491] on div "Сохранить" at bounding box center [673, 495] width 83 height 23
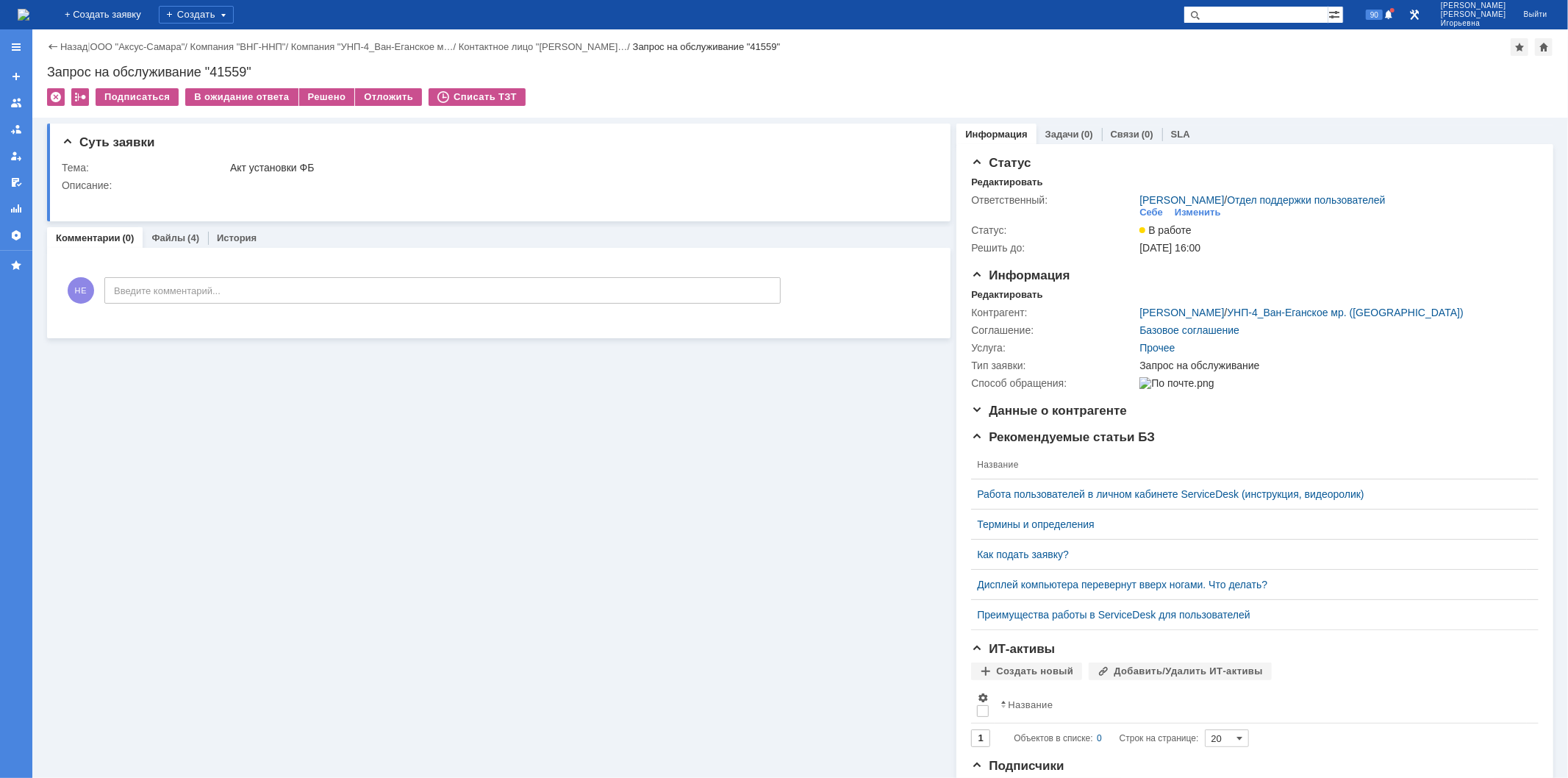
click at [229, 72] on div "Запрос на обслуживание "41559"" at bounding box center [800, 72] width 1506 height 14
click at [229, 70] on div "Запрос на обслуживание "41559"" at bounding box center [800, 72] width 1506 height 14
click at [223, 68] on div "Запрос на обслуживание "41559"" at bounding box center [800, 72] width 1506 height 14
copy div "41559"
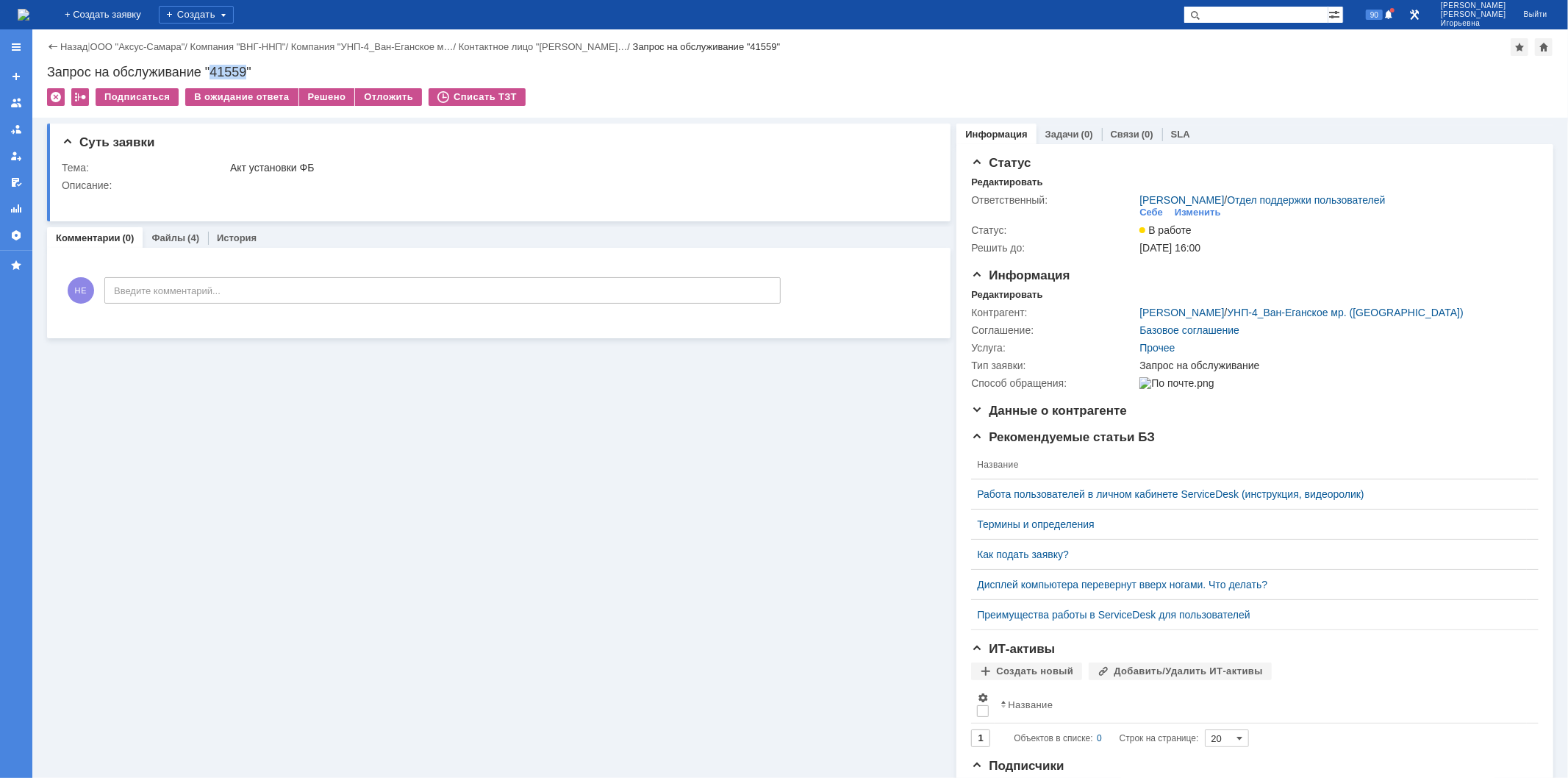
click at [30, 9] on img at bounding box center [23, 14] width 12 height 12
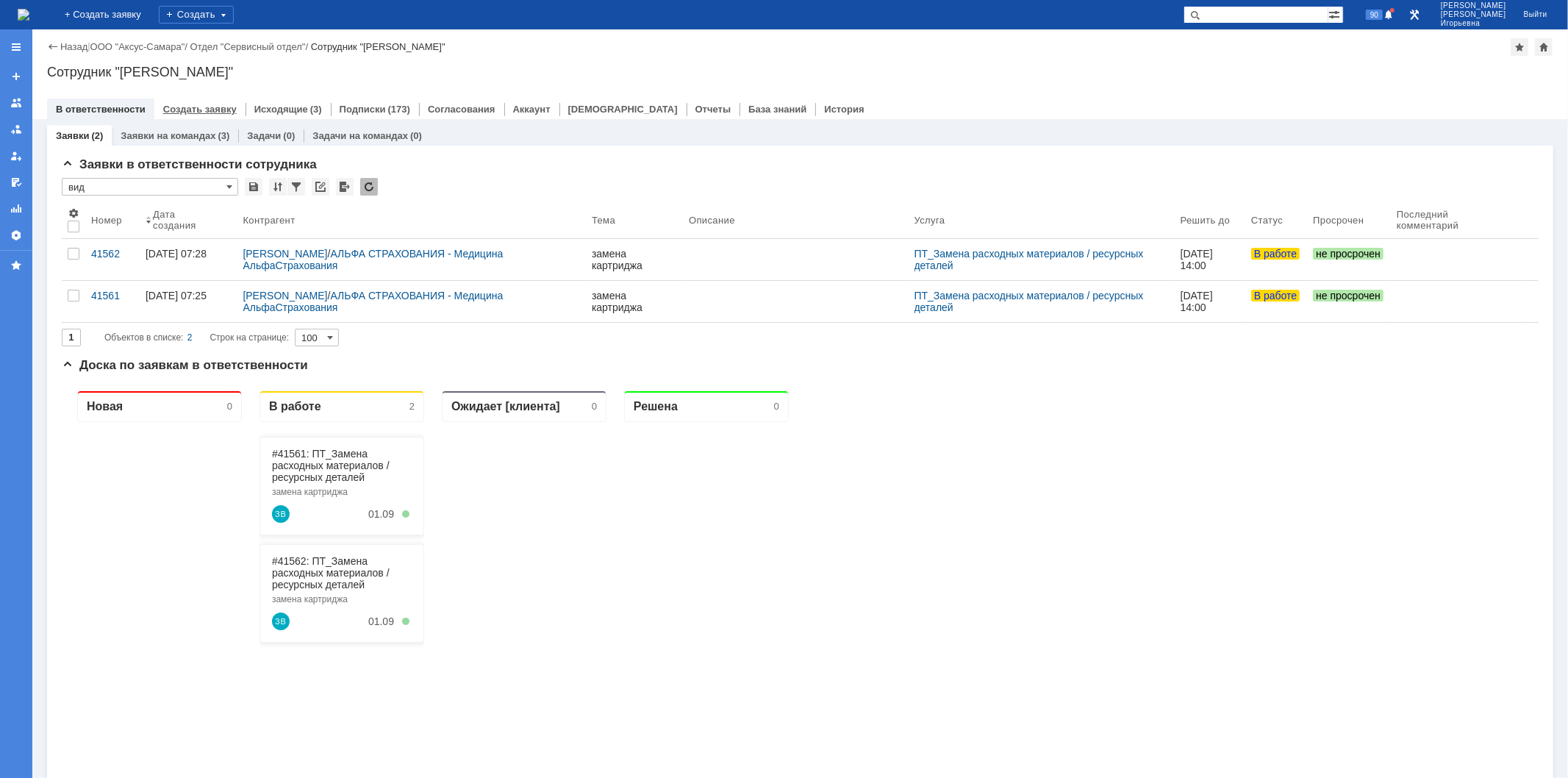
click at [172, 118] on div "Создать заявку" at bounding box center [200, 109] width 91 height 21
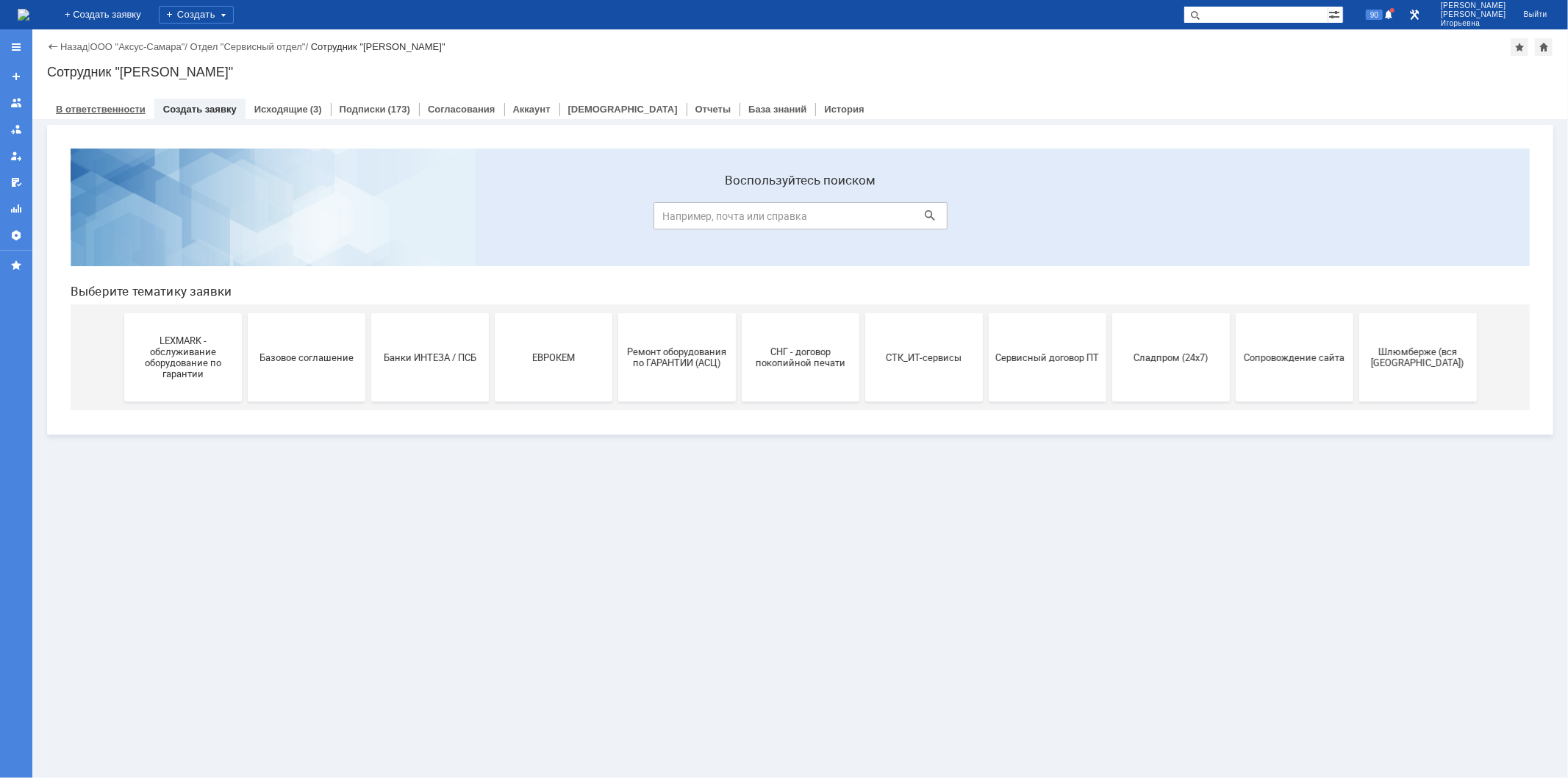
click at [100, 106] on link "В ответственности" at bounding box center [101, 109] width 89 height 11
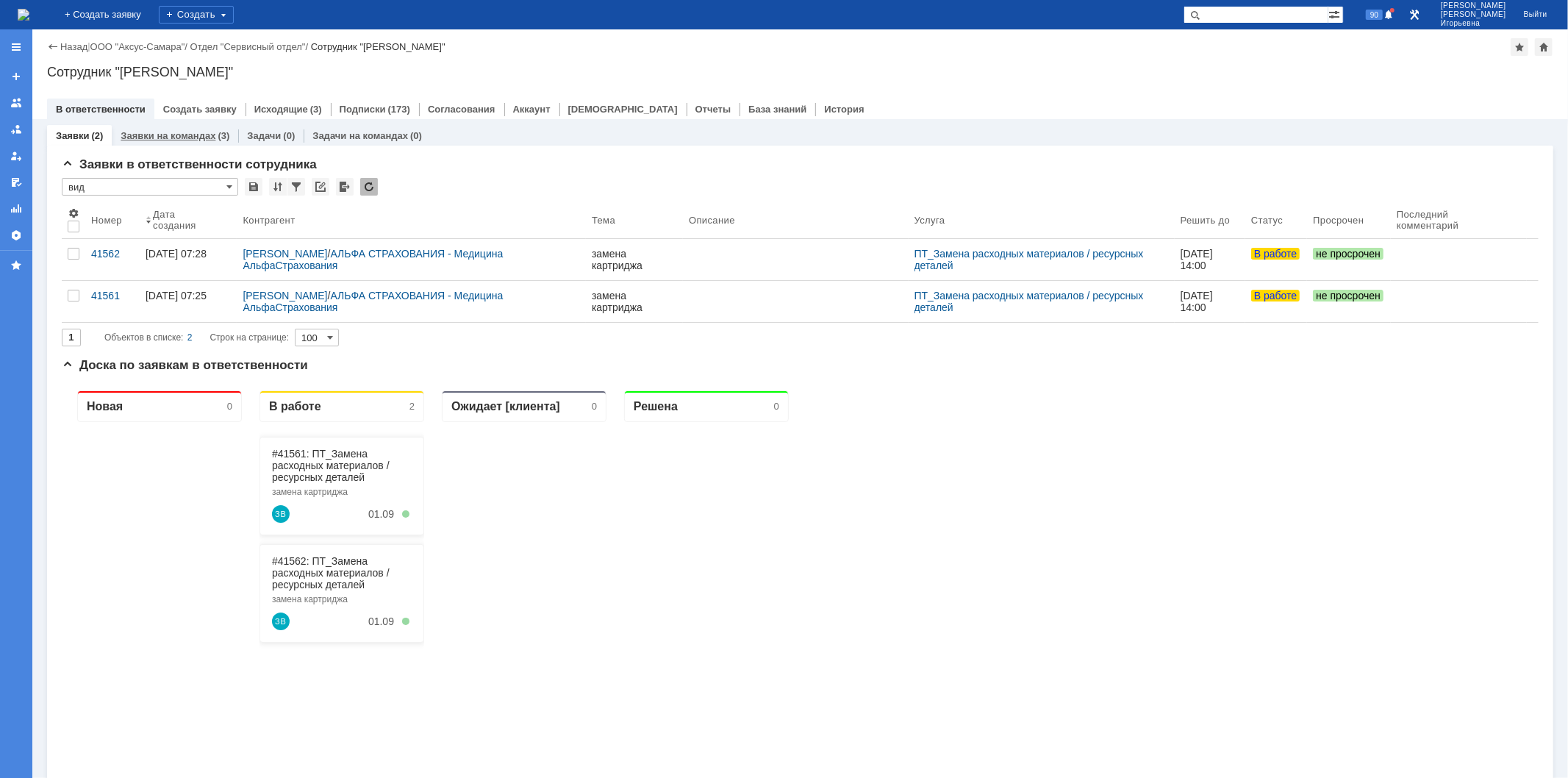
click at [188, 132] on link "Заявки на командах" at bounding box center [168, 136] width 95 height 11
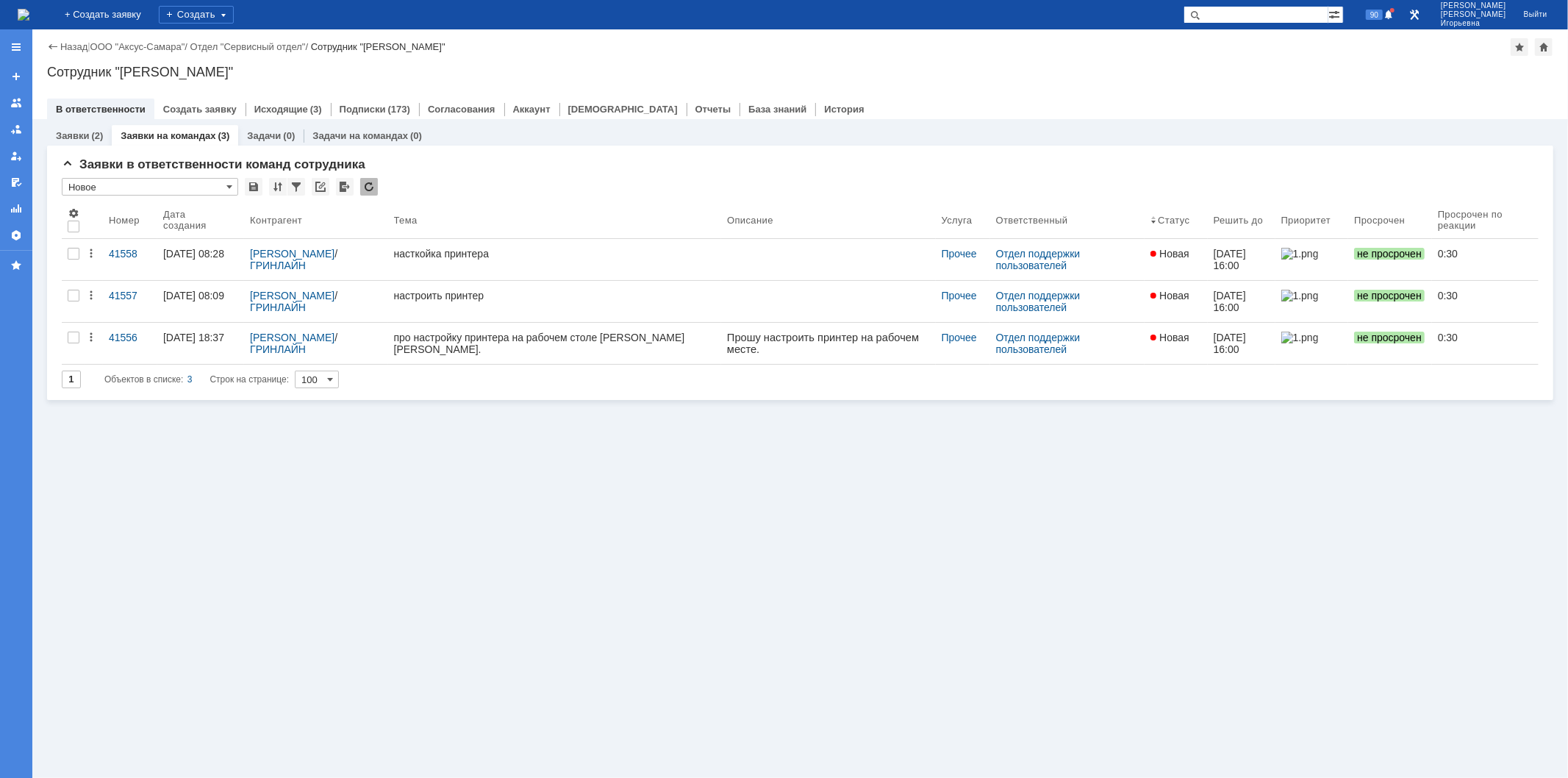
click at [129, 249] on div "41558" at bounding box center [131, 253] width 43 height 12
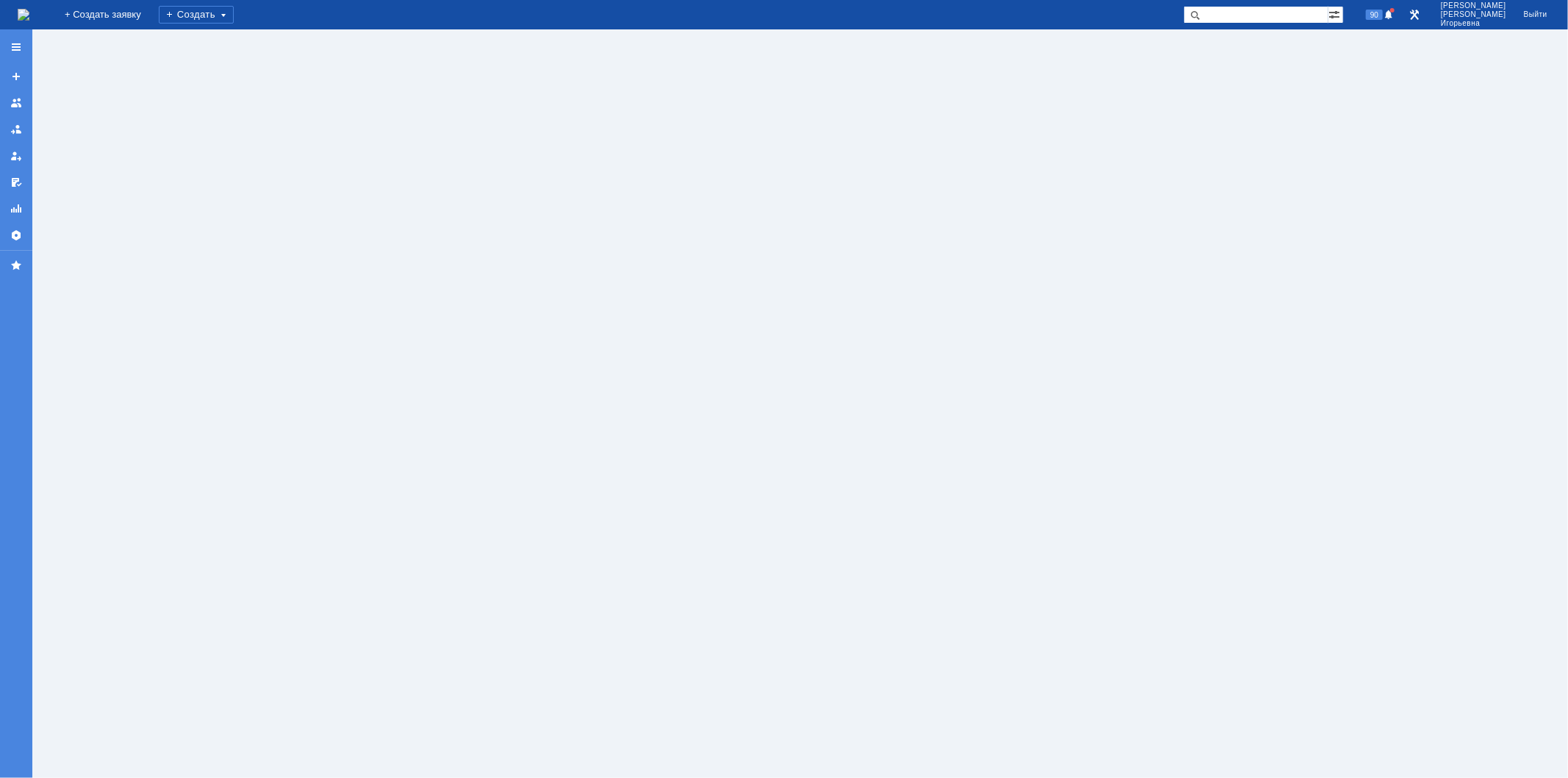
click div "В работу"
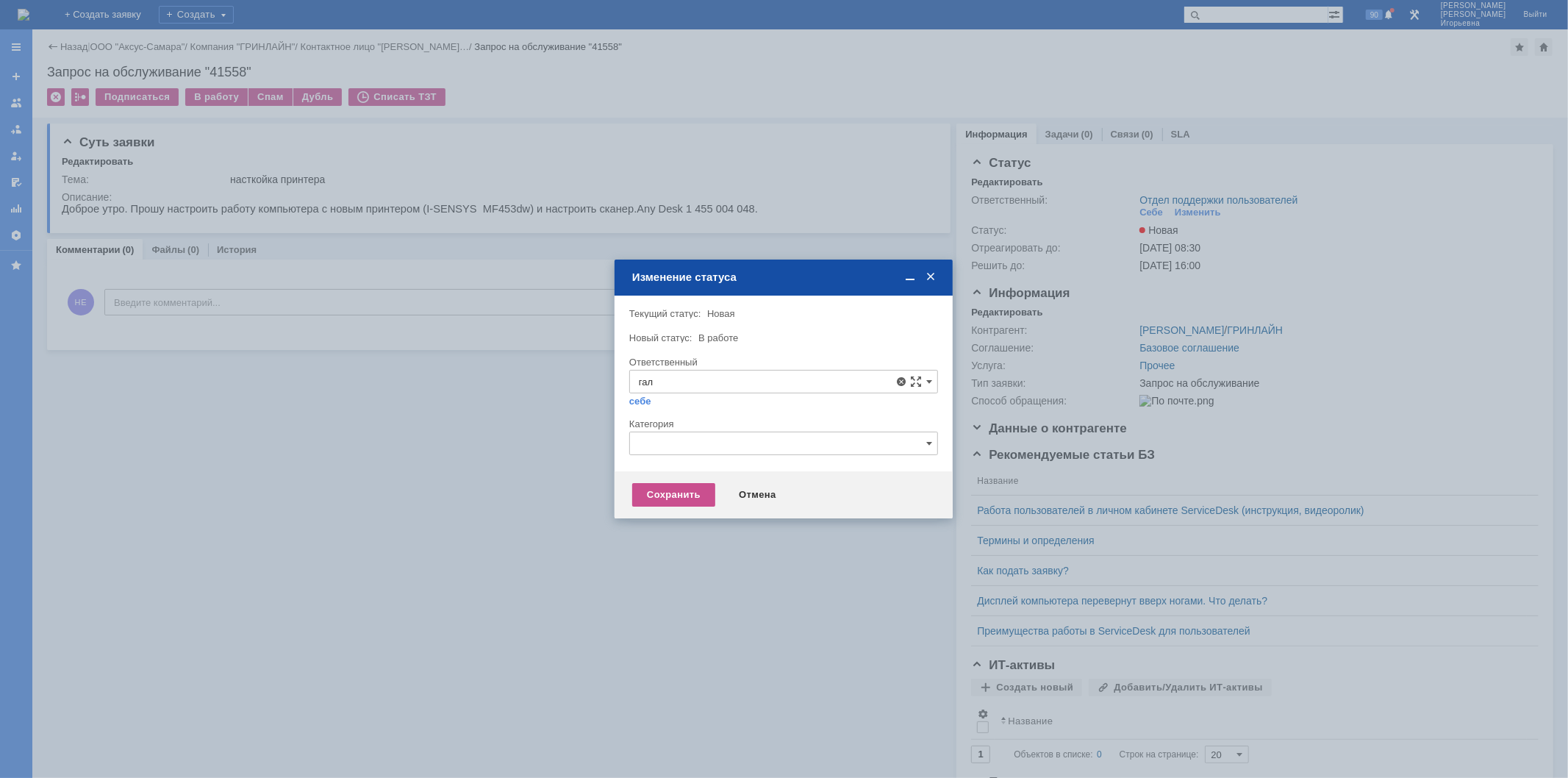
drag, startPoint x: 721, startPoint y: 487, endPoint x: 693, endPoint y: 482, distance: 28.4
click at [721, 487] on span "Галстьян Степан Александрович" at bounding box center [784, 488] width 290 height 12
type input "Галстьян Степан Александрович"
click at [688, 491] on div "Сохранить" at bounding box center [673, 495] width 83 height 23
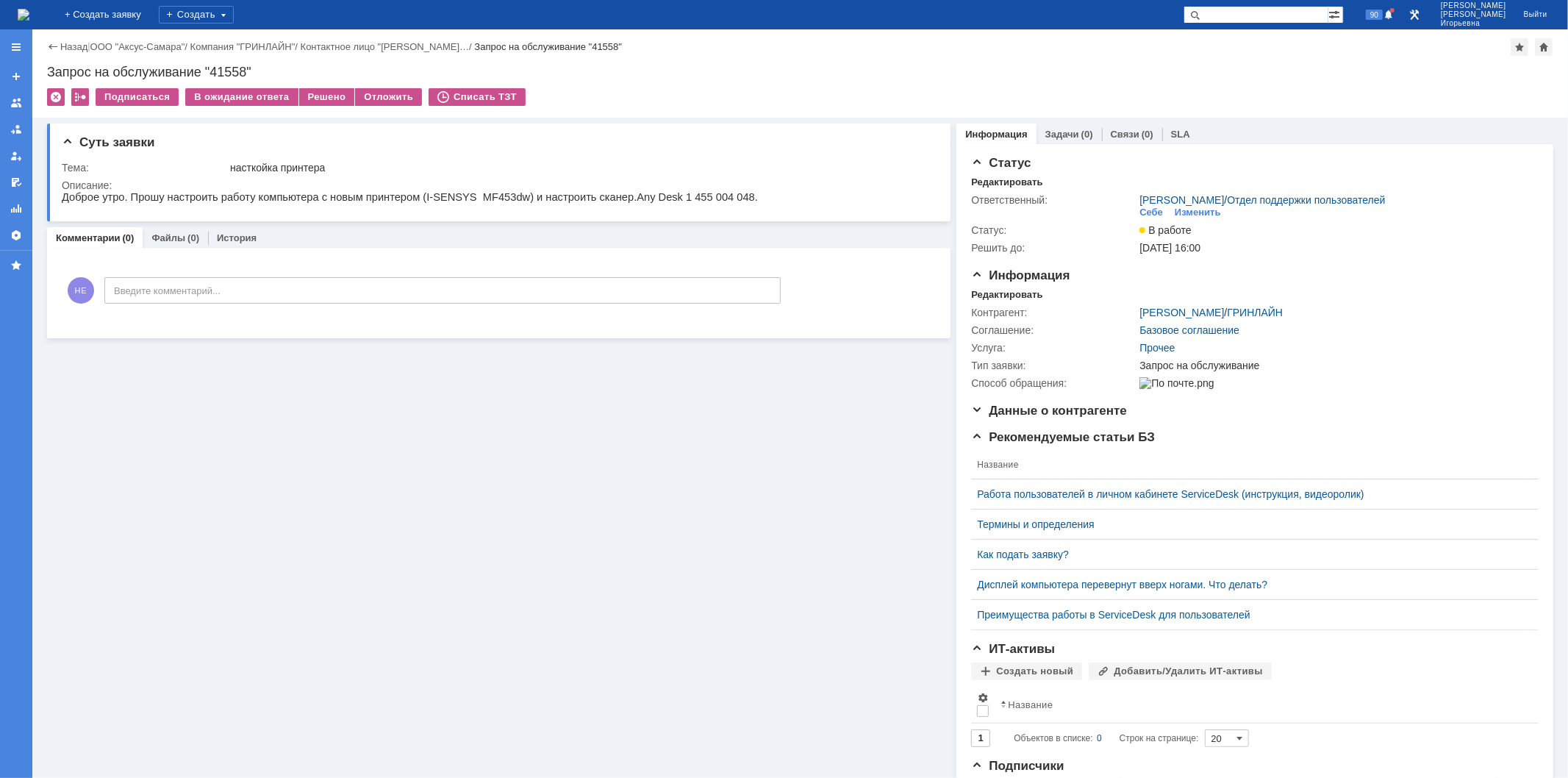
click at [233, 72] on div "Запрос на обслуживание "41558"" at bounding box center [800, 72] width 1506 height 14
copy div "41558"
click at [30, 13] on img at bounding box center [23, 14] width 12 height 12
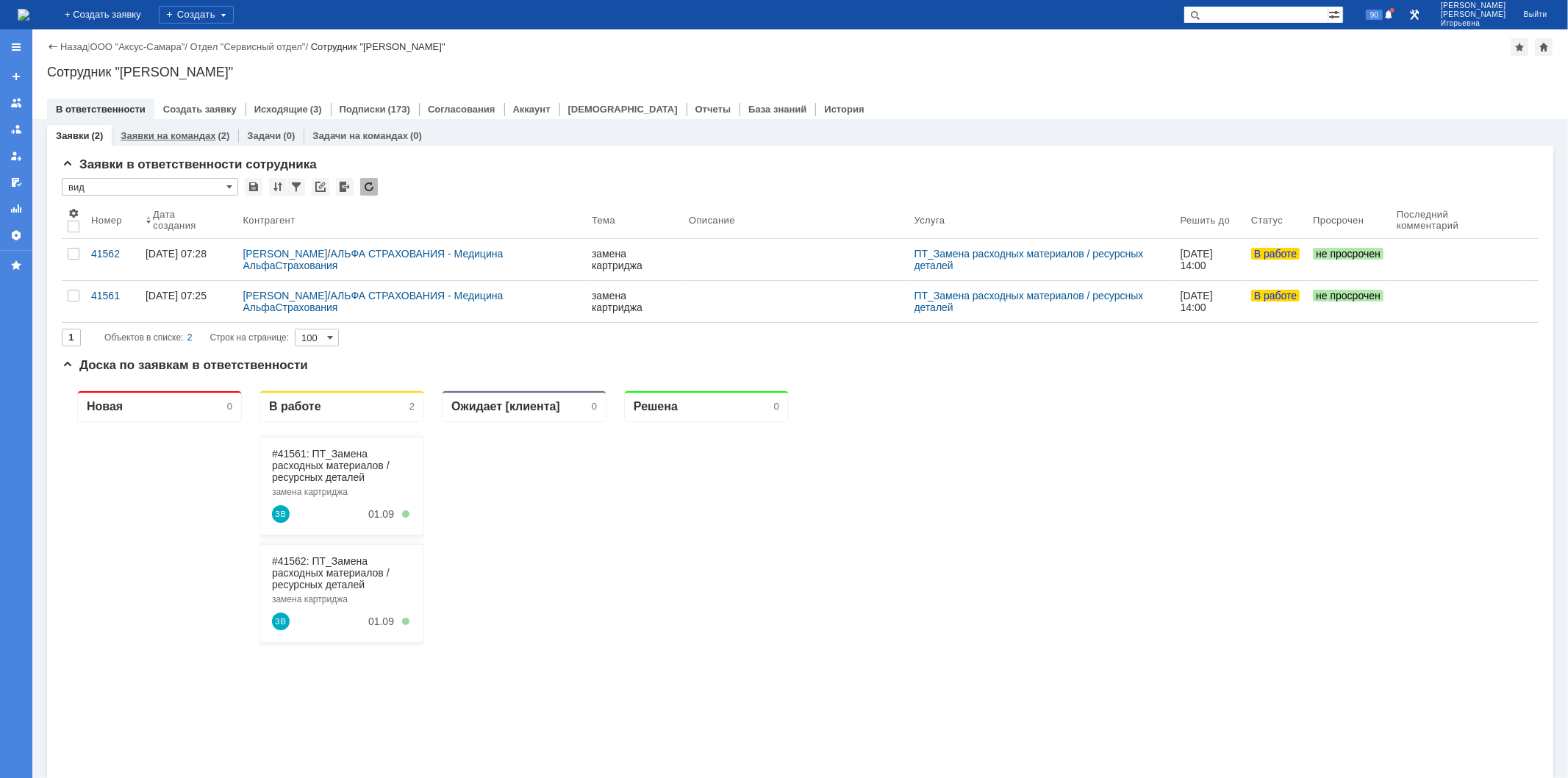
click at [192, 133] on link "Заявки на командах" at bounding box center [168, 136] width 95 height 11
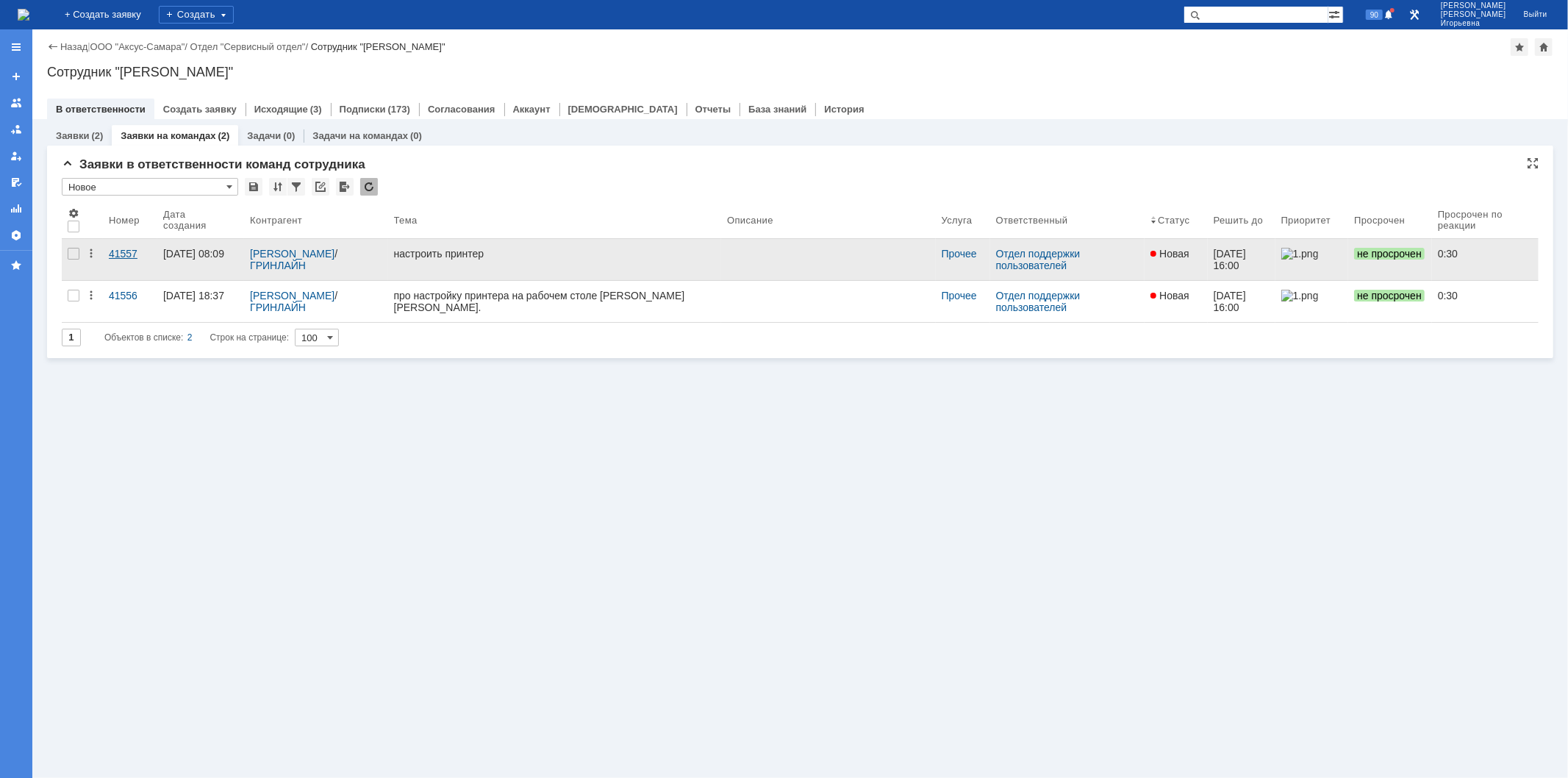
click at [120, 255] on div "41557" at bounding box center [131, 253] width 43 height 12
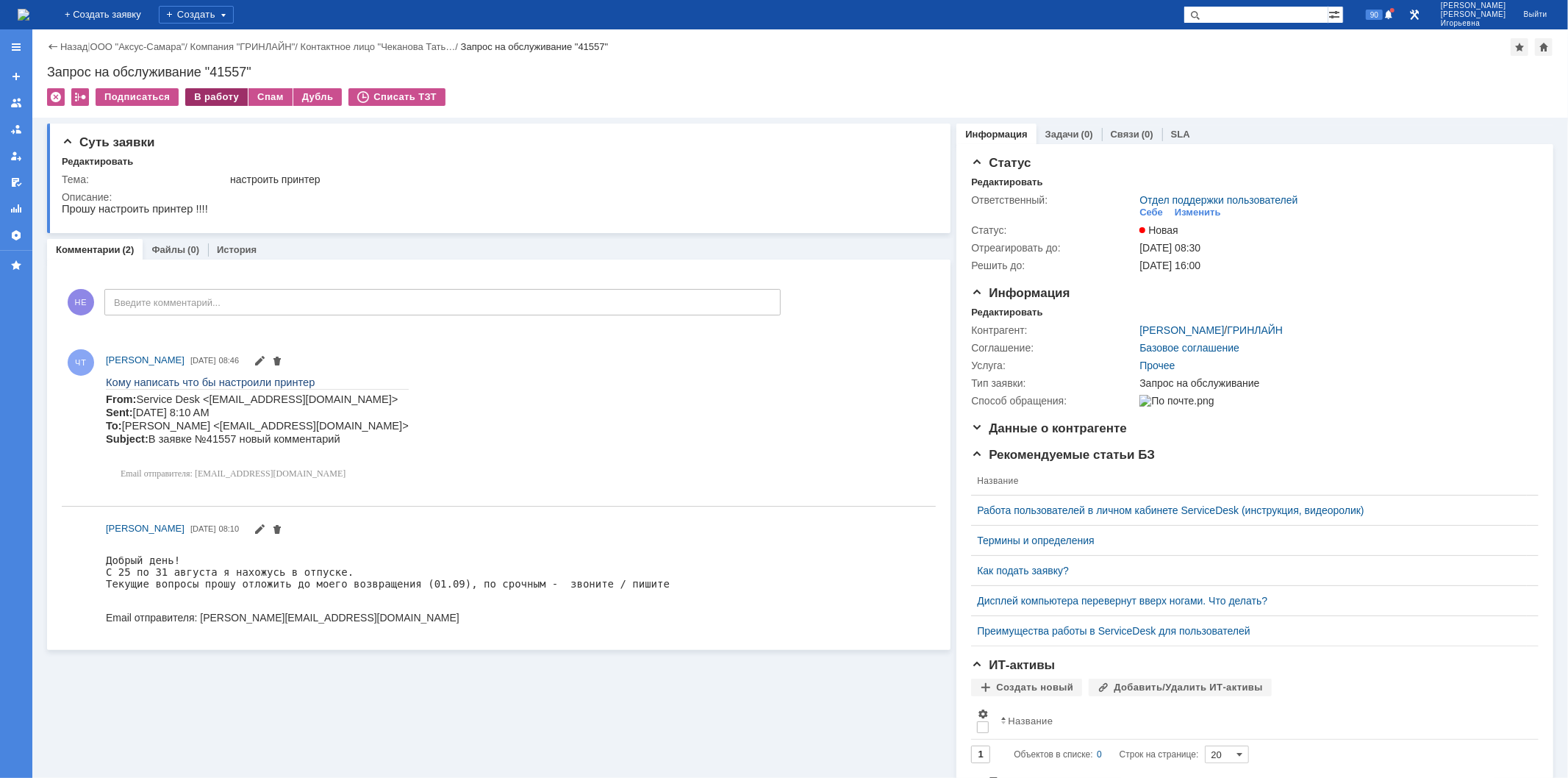
click at [221, 93] on div "В работу" at bounding box center [216, 97] width 63 height 18
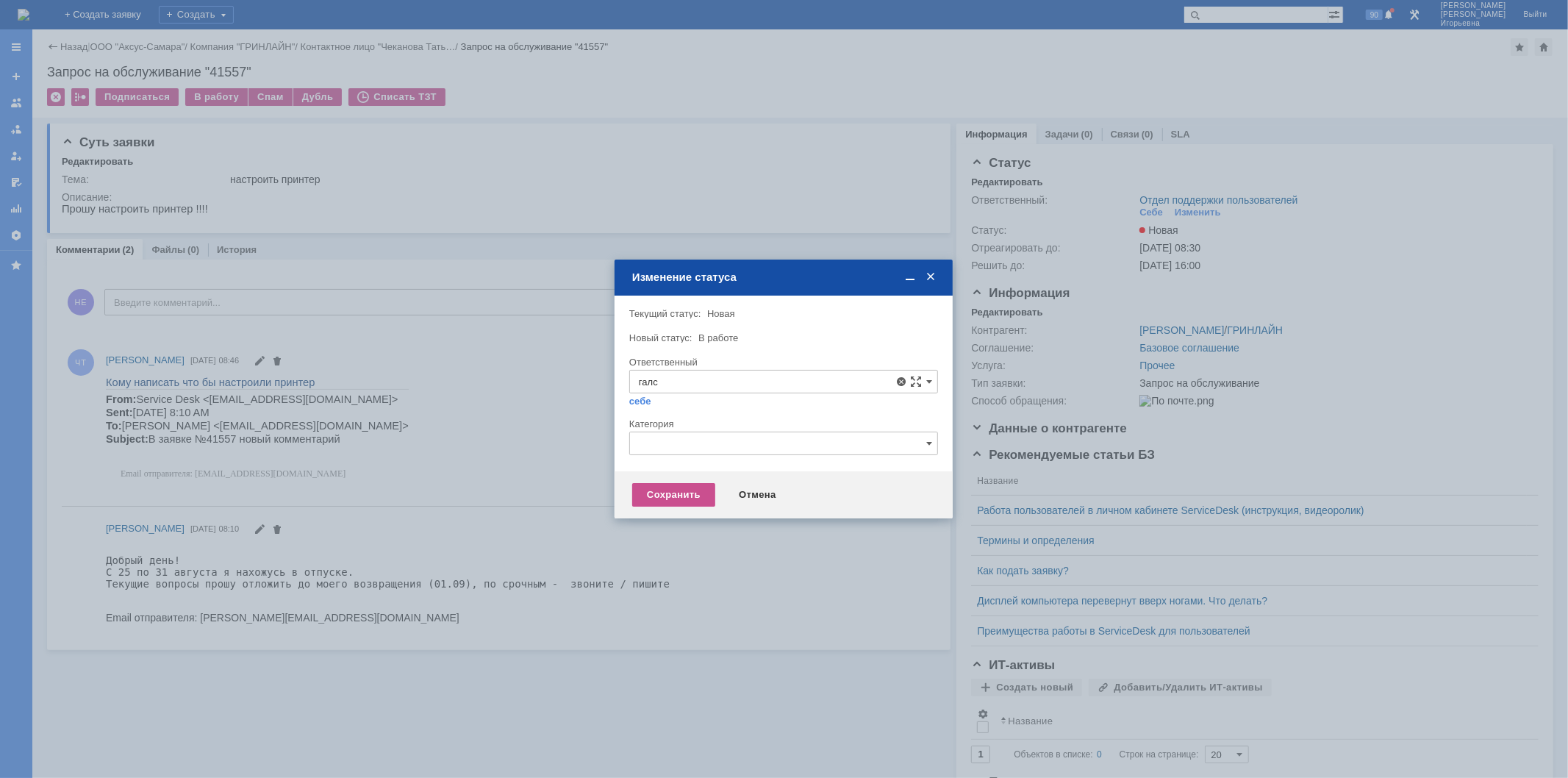
click at [706, 487] on span "Галстьян Степан Александрович" at bounding box center [784, 488] width 290 height 12
type input "Галстьян Степан Александрович"
click at [670, 495] on div "Сохранить" at bounding box center [673, 495] width 83 height 23
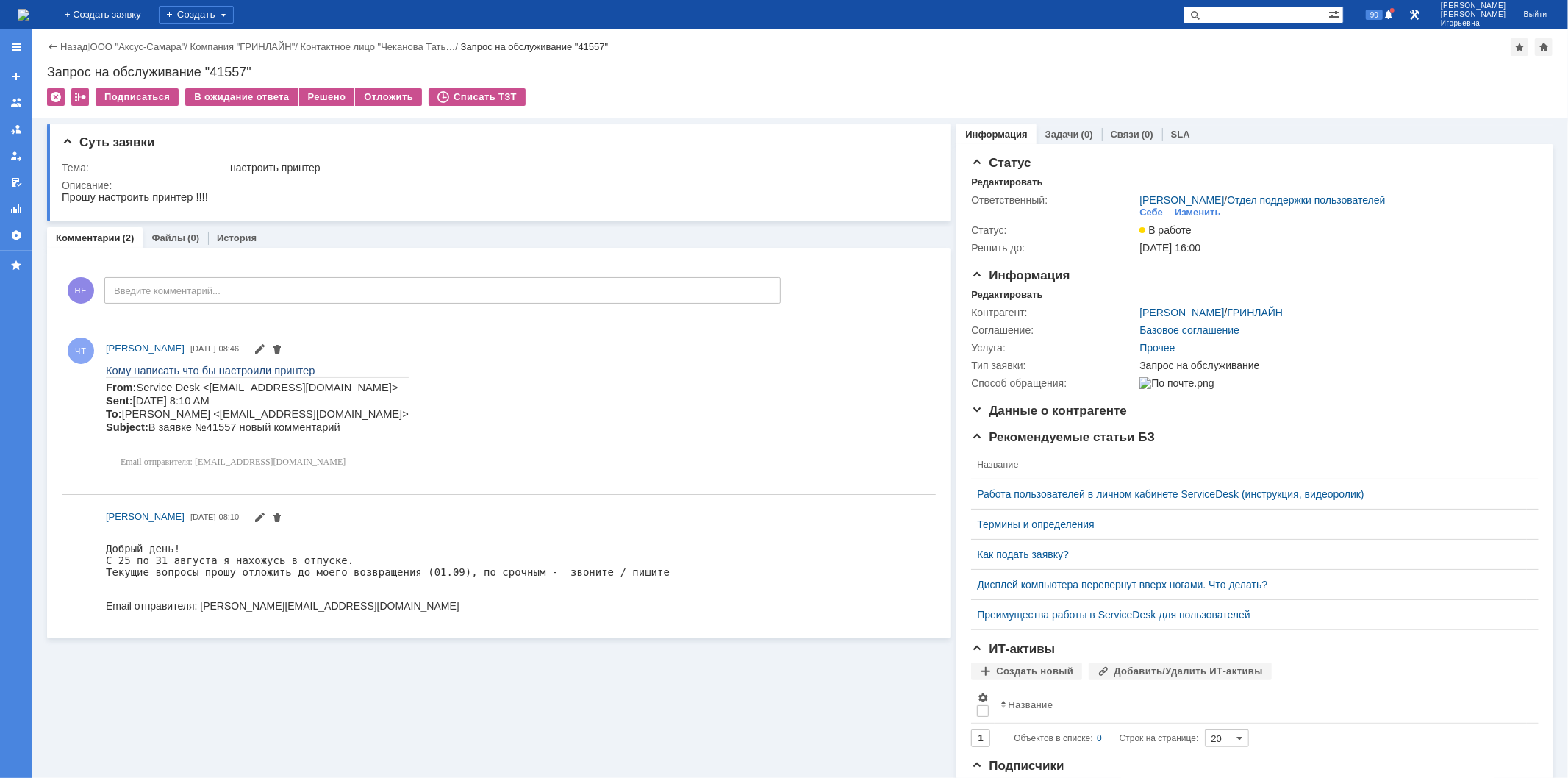
click at [234, 70] on div "Запрос на обслуживание "41557"" at bounding box center [800, 72] width 1506 height 14
copy div "41557"
click at [30, 12] on img at bounding box center [23, 14] width 12 height 12
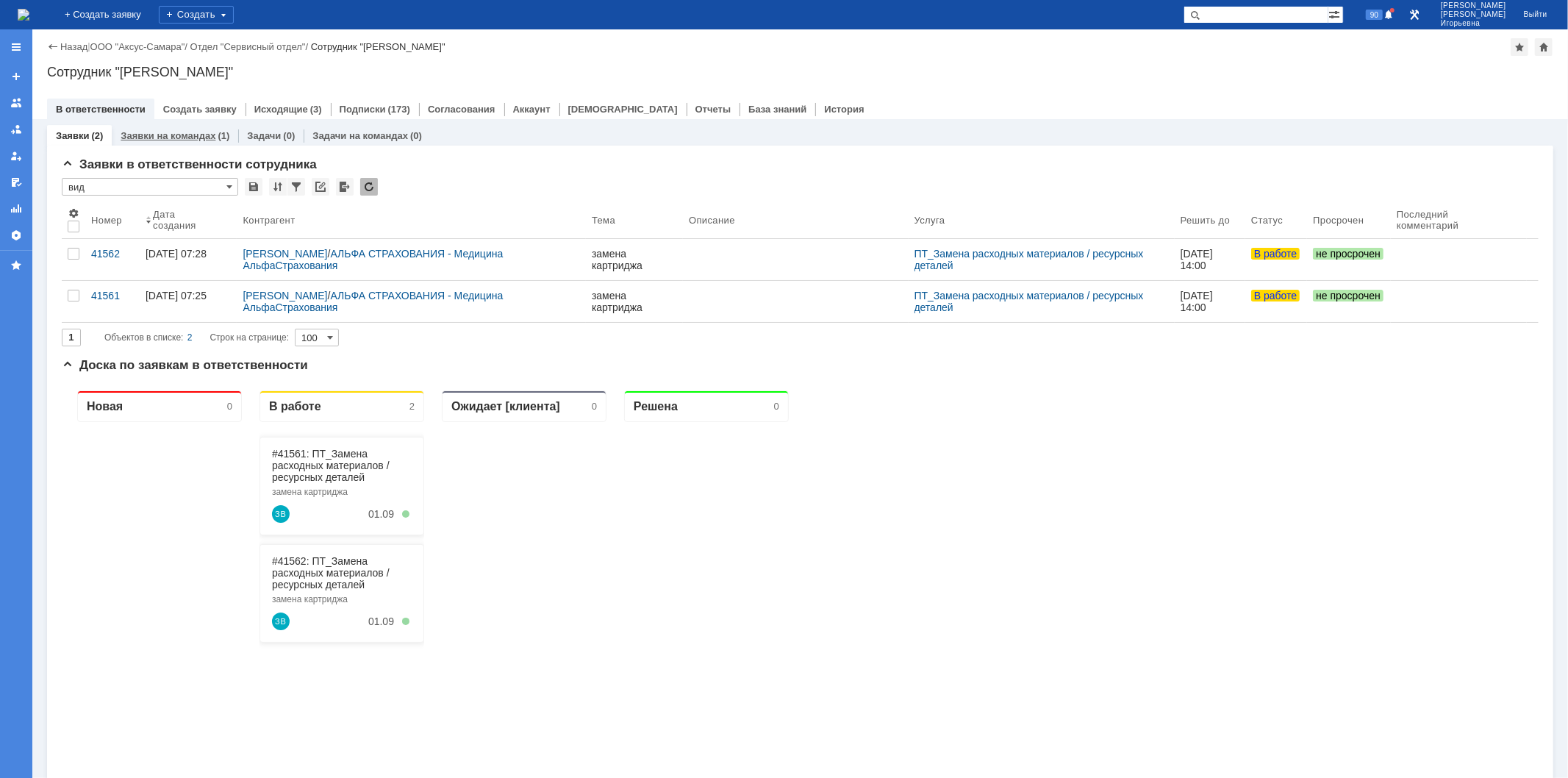
click at [180, 139] on link "Заявки на командах" at bounding box center [168, 136] width 95 height 11
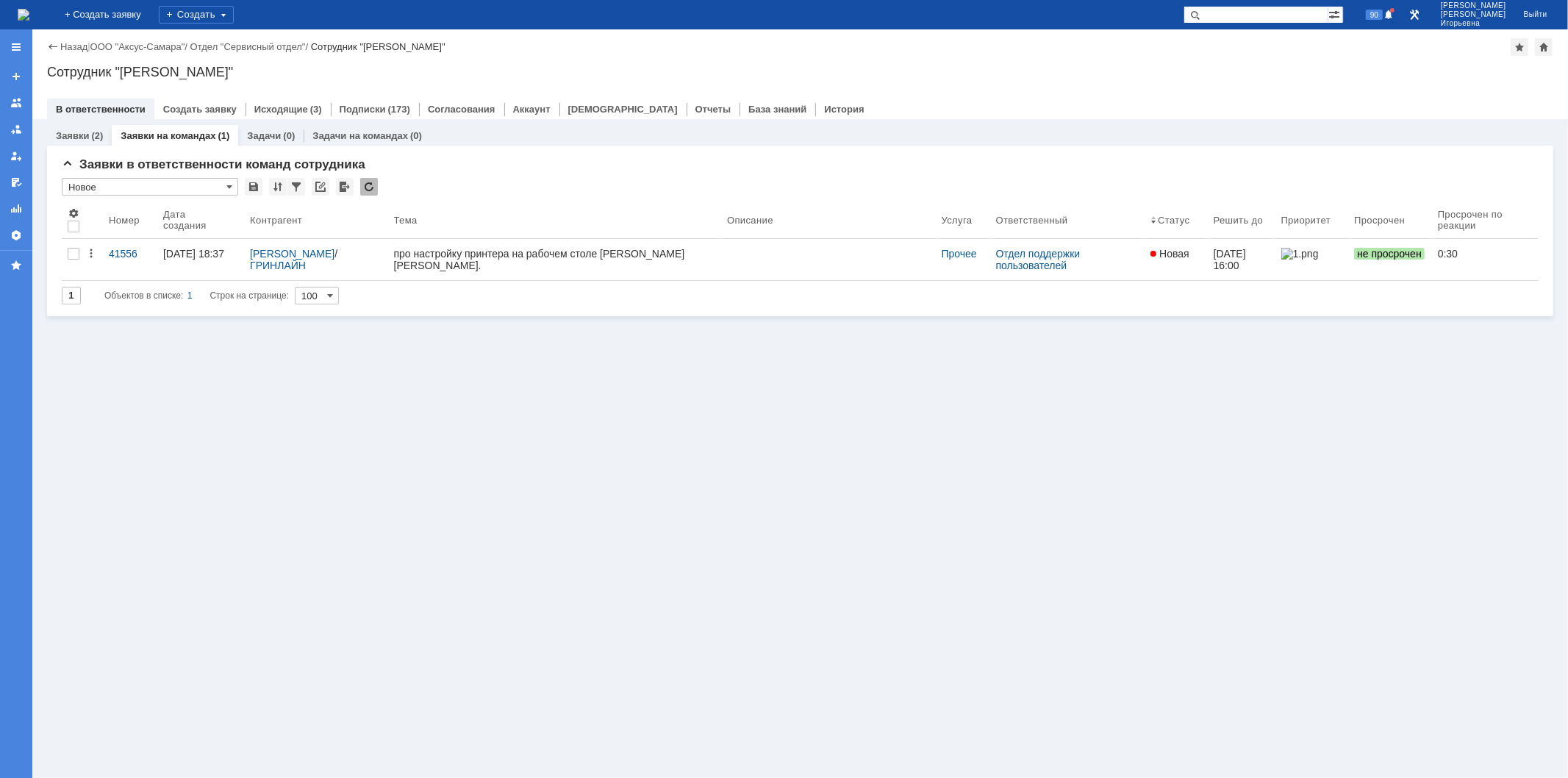
click at [132, 253] on div "41556" at bounding box center [131, 253] width 43 height 12
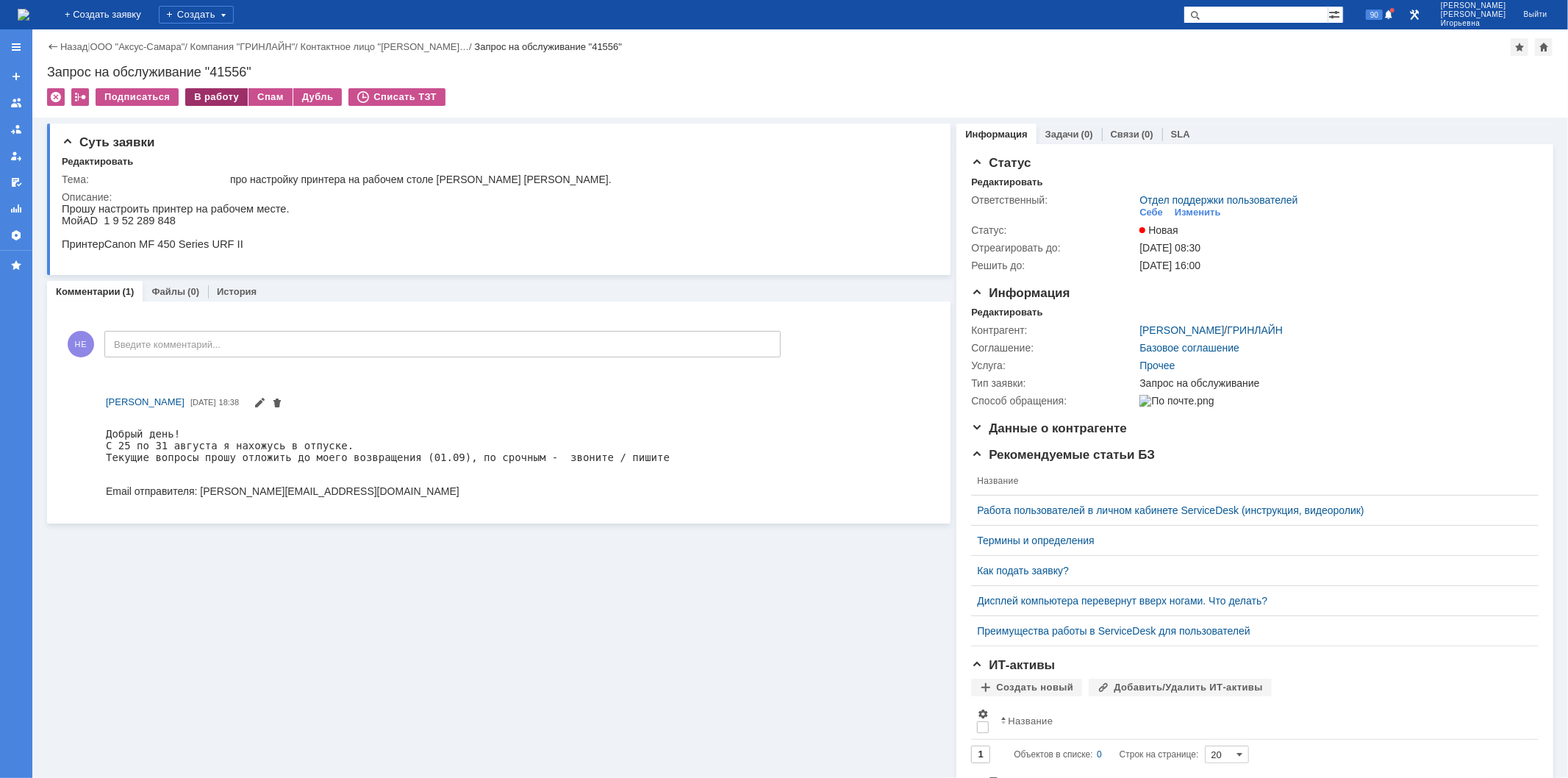
click at [209, 98] on div "В работу" at bounding box center [216, 97] width 63 height 18
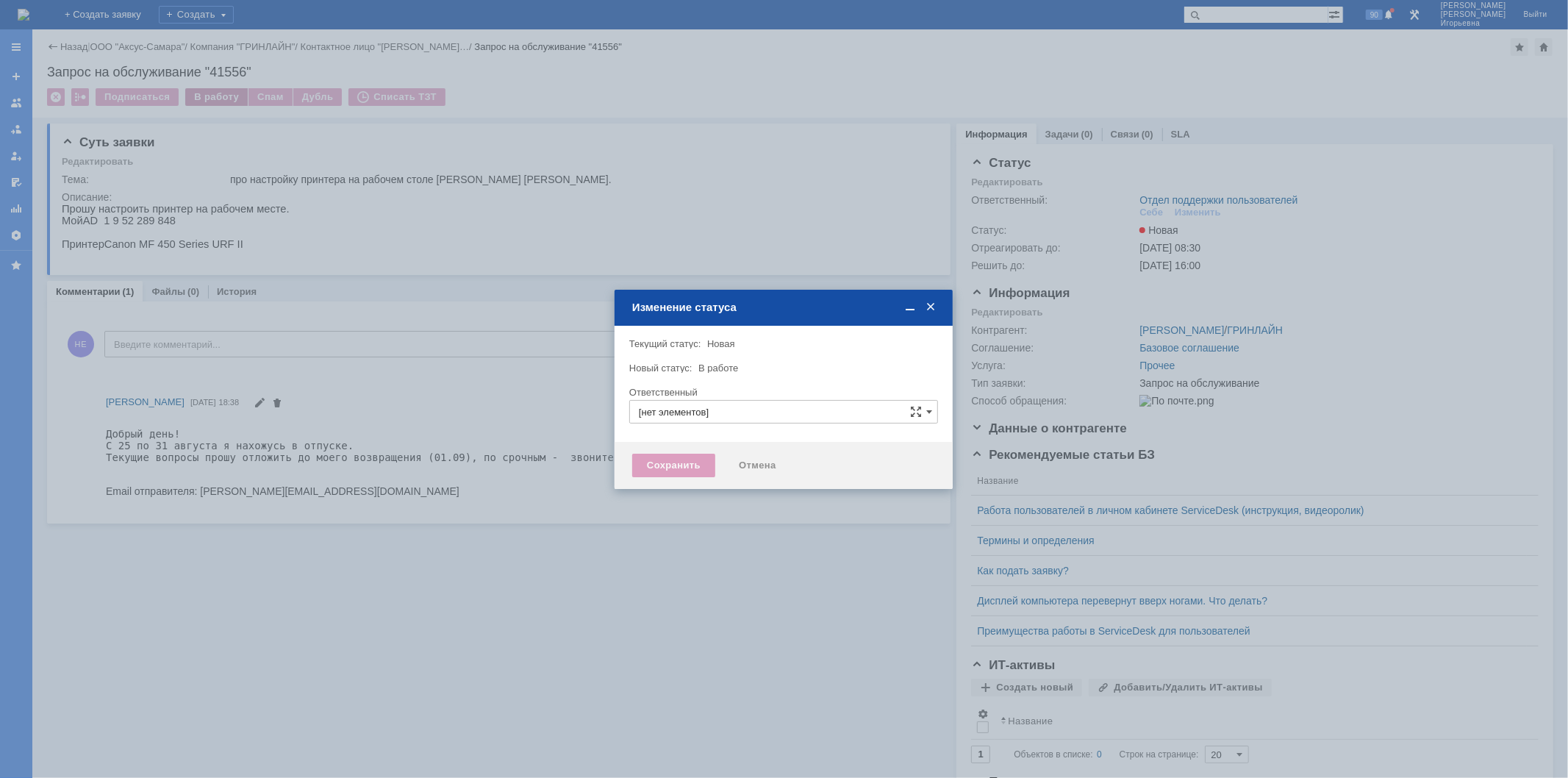
type input "Отдел поддержки пользователей"
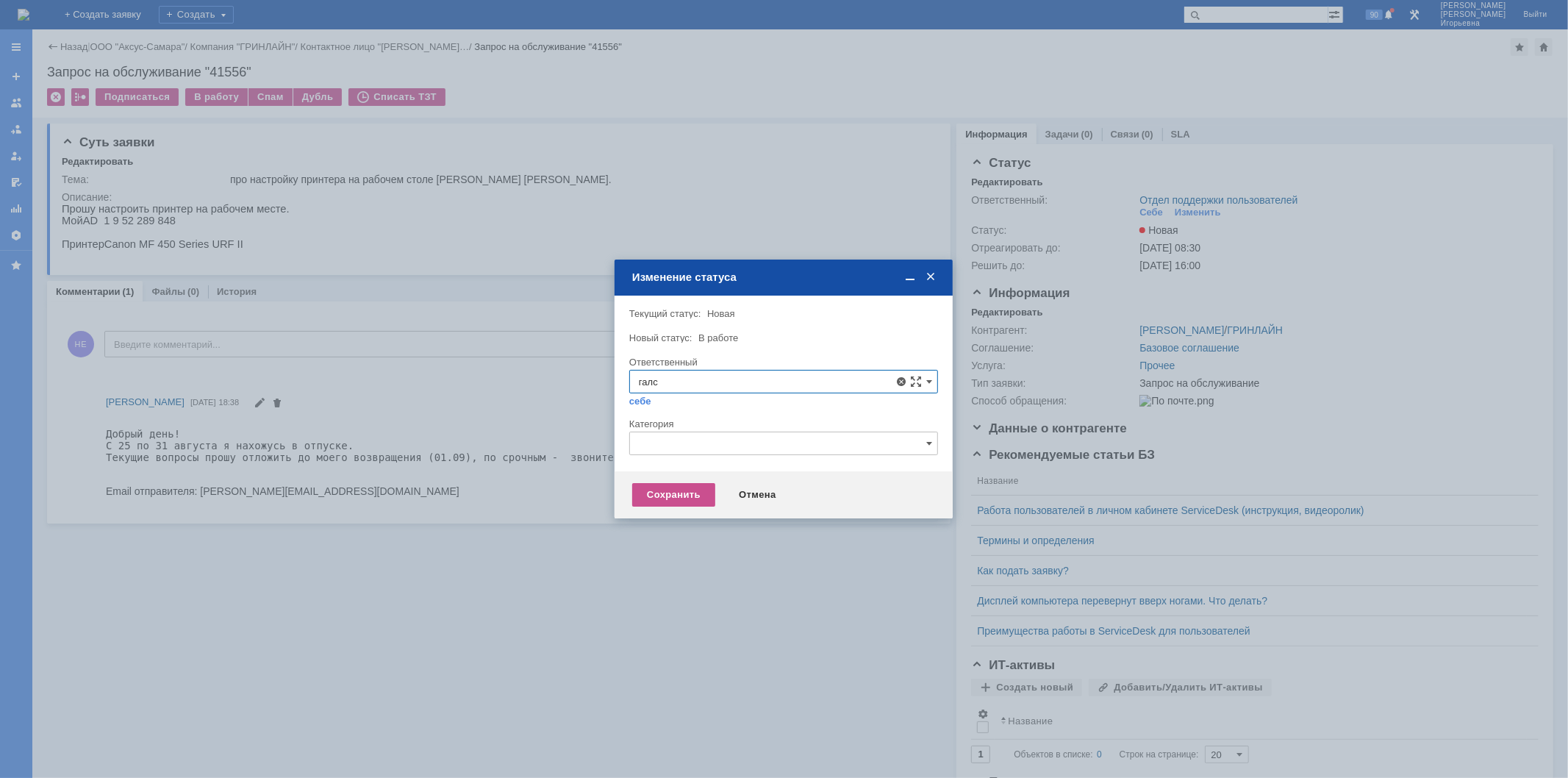
click at [691, 483] on span "Галстьян Степан Александрович" at bounding box center [784, 488] width 290 height 12
type input "Галстьян Степан Александрович"
click at [660, 499] on div "Сохранить" at bounding box center [673, 495] width 83 height 23
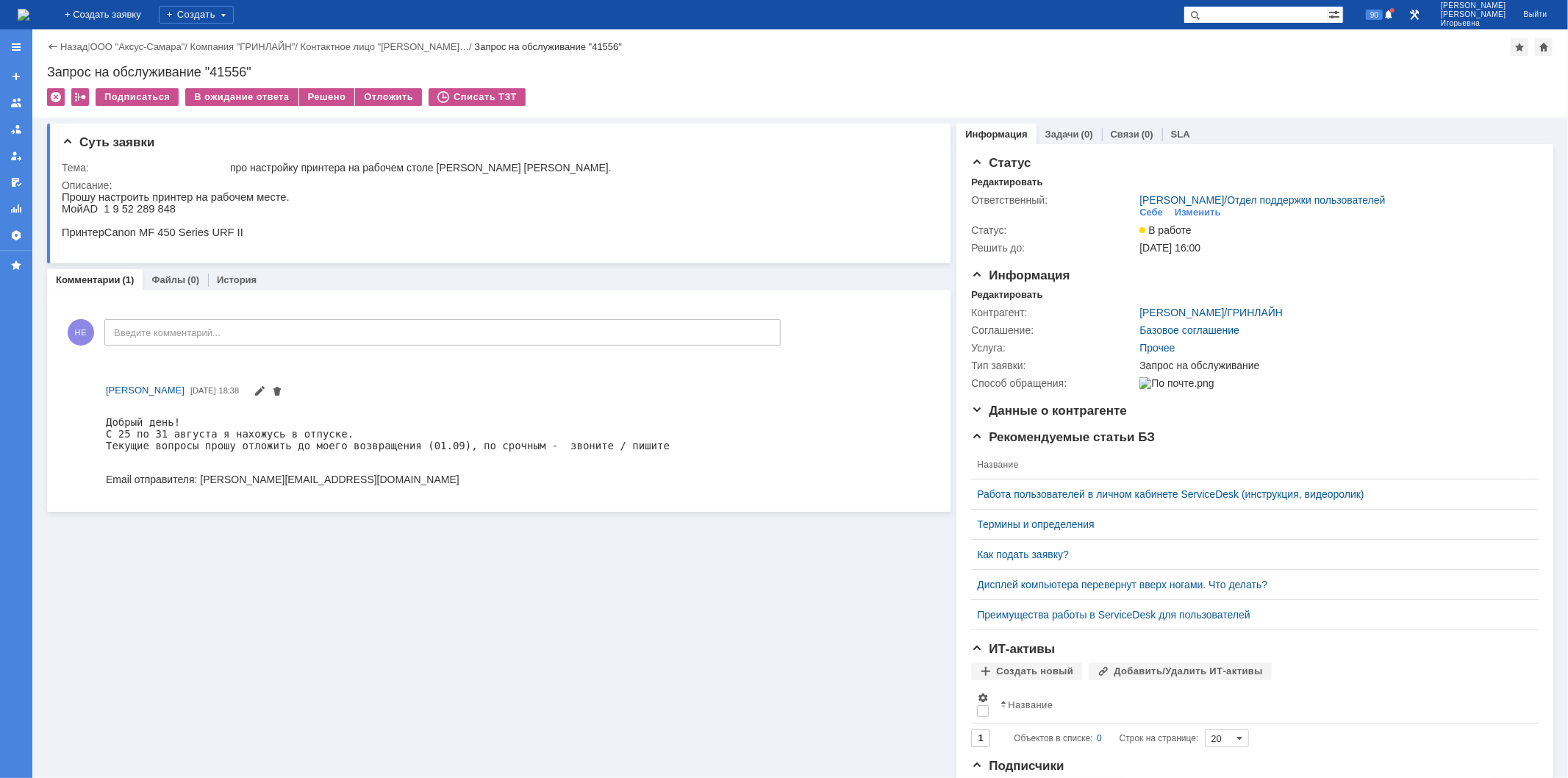
click at [230, 70] on div "Запрос на обслуживание "41556"" at bounding box center [800, 72] width 1506 height 14
click at [230, 72] on div "Запрос на обслуживание "41556"" at bounding box center [800, 72] width 1506 height 14
copy div "41556"
click at [30, 17] on img at bounding box center [23, 14] width 12 height 12
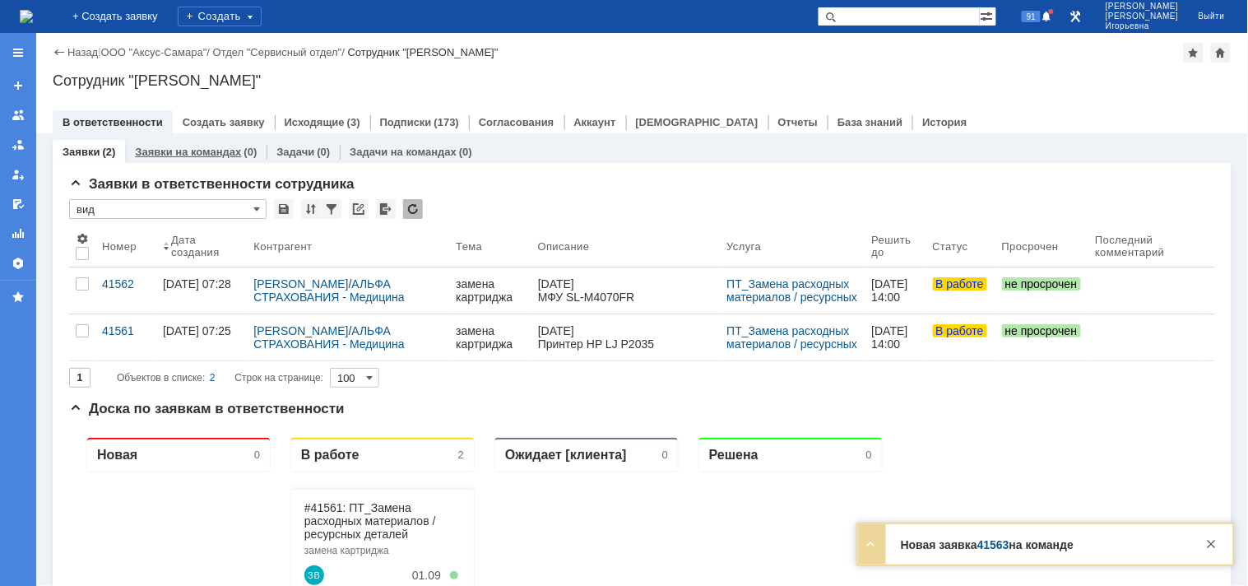
click at [206, 151] on link "Заявки на командах" at bounding box center [188, 152] width 106 height 12
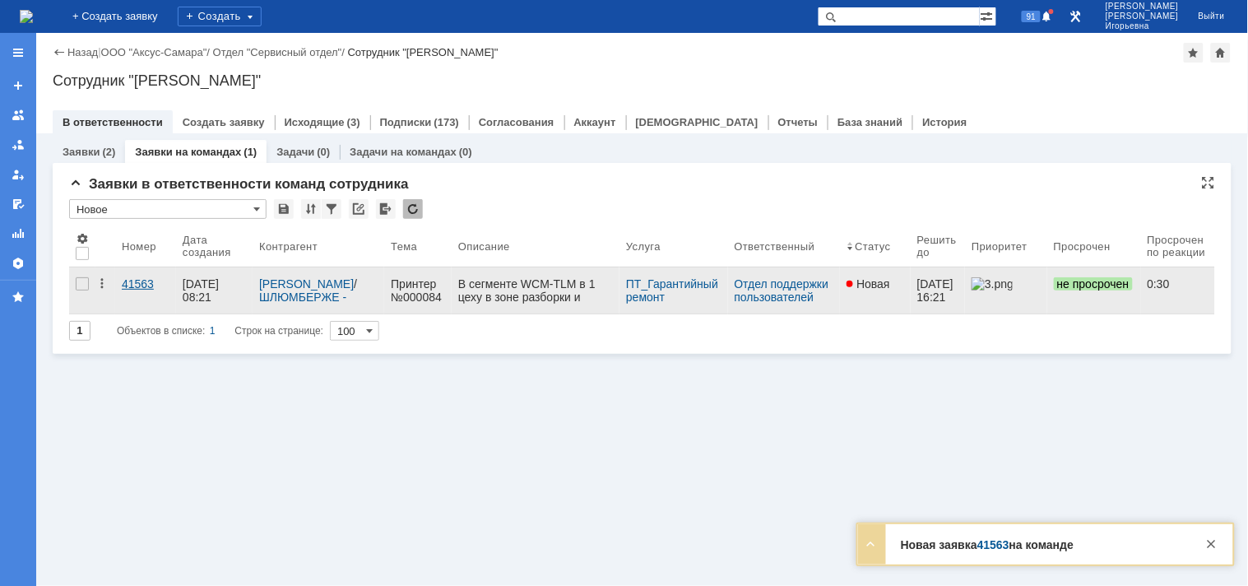
click at [128, 284] on div "41563" at bounding box center [146, 283] width 48 height 13
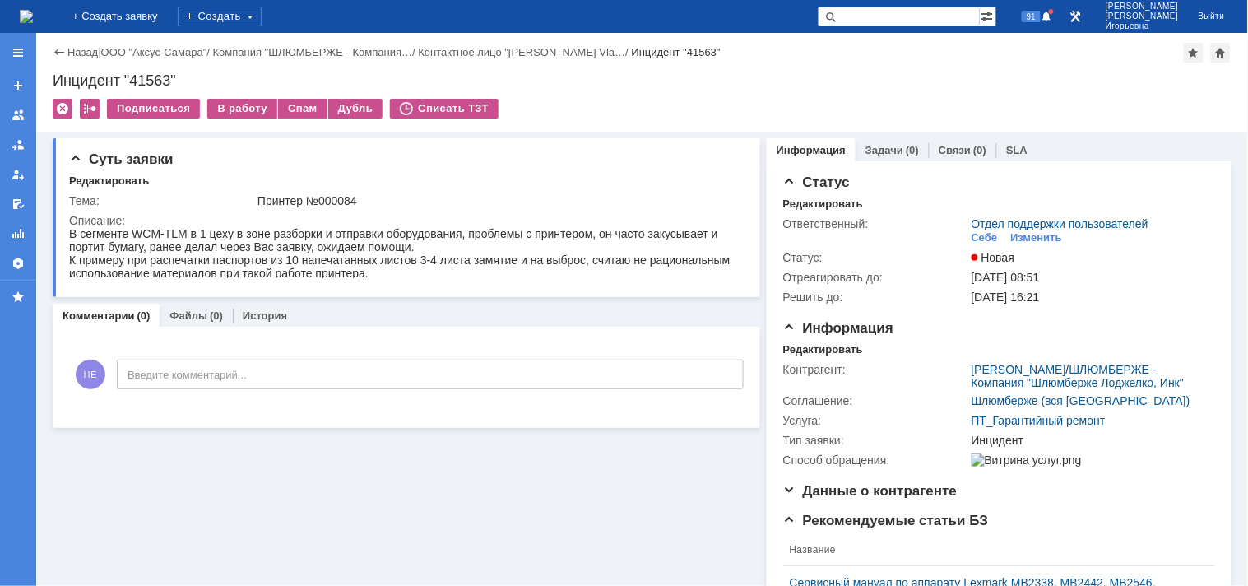
click at [33, 23] on img at bounding box center [26, 16] width 13 height 13
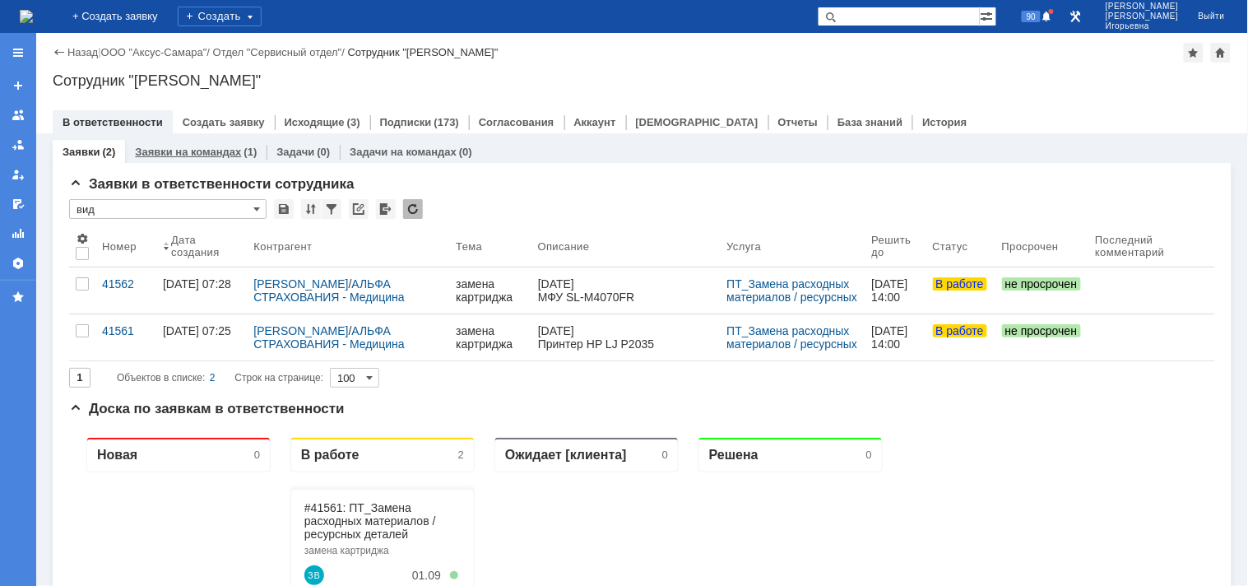
click at [175, 156] on link "Заявки на командах" at bounding box center [188, 152] width 106 height 12
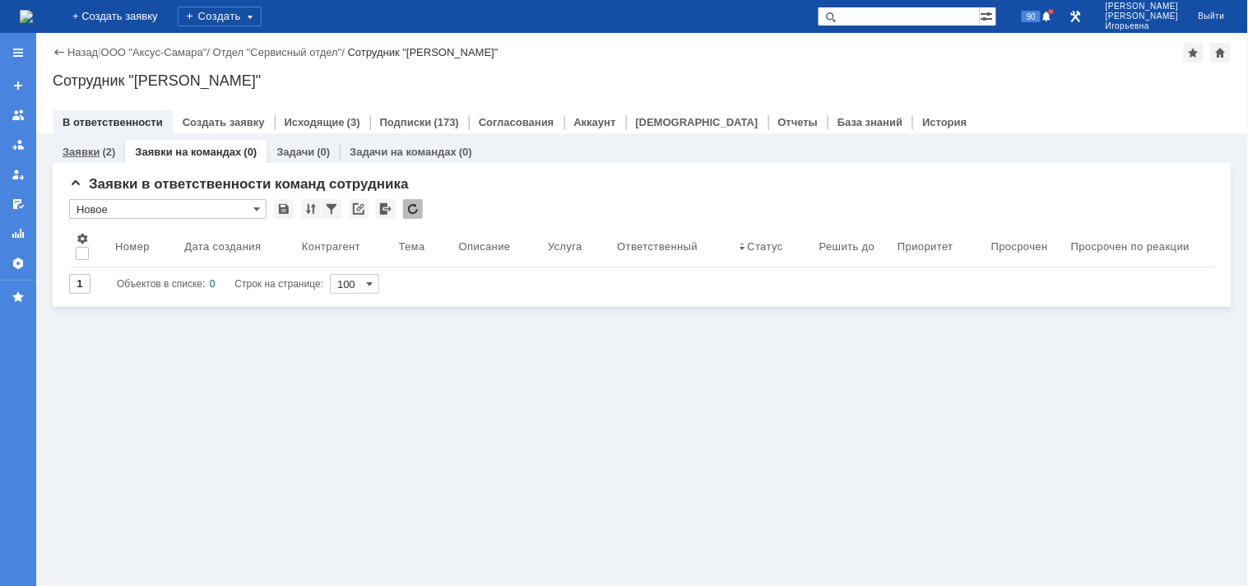
click at [68, 150] on link "Заявки" at bounding box center [81, 152] width 37 height 12
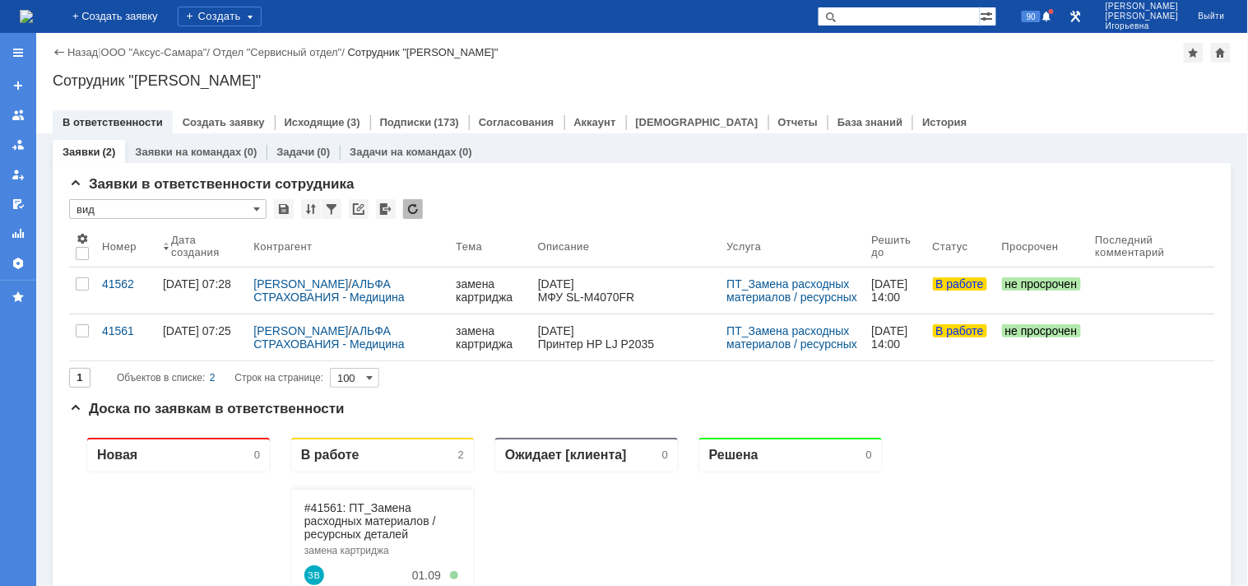
click at [120, 329] on div "41561" at bounding box center [126, 330] width 48 height 13
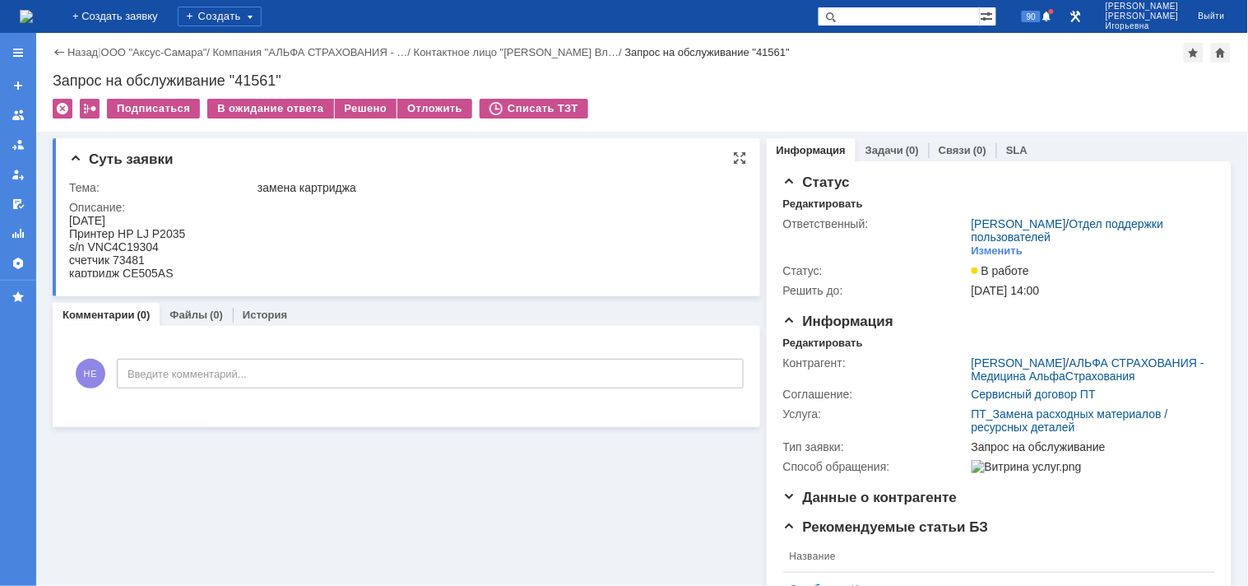
click at [137, 241] on div "s/n VNC4C19304" at bounding box center [126, 245] width 116 height 13
copy div "VNC4C19304"
click at [252, 83] on div "Запрос на обслуживание "41561"" at bounding box center [642, 80] width 1179 height 16
click at [256, 83] on div "Запрос на обслуживание "41561"" at bounding box center [642, 80] width 1179 height 16
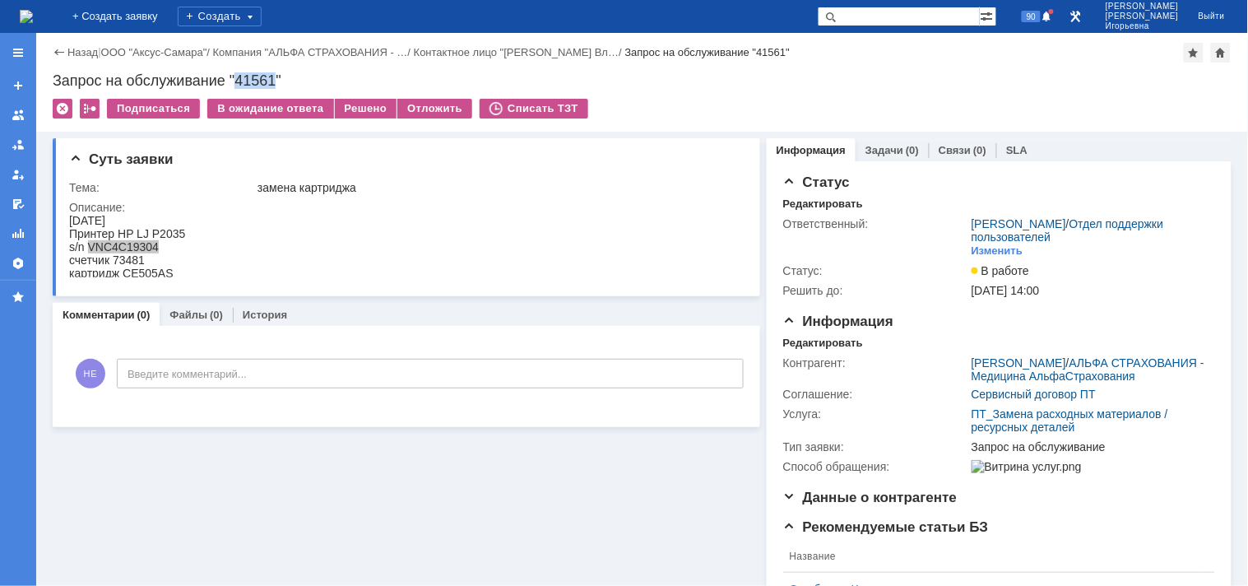
copy div "41561"
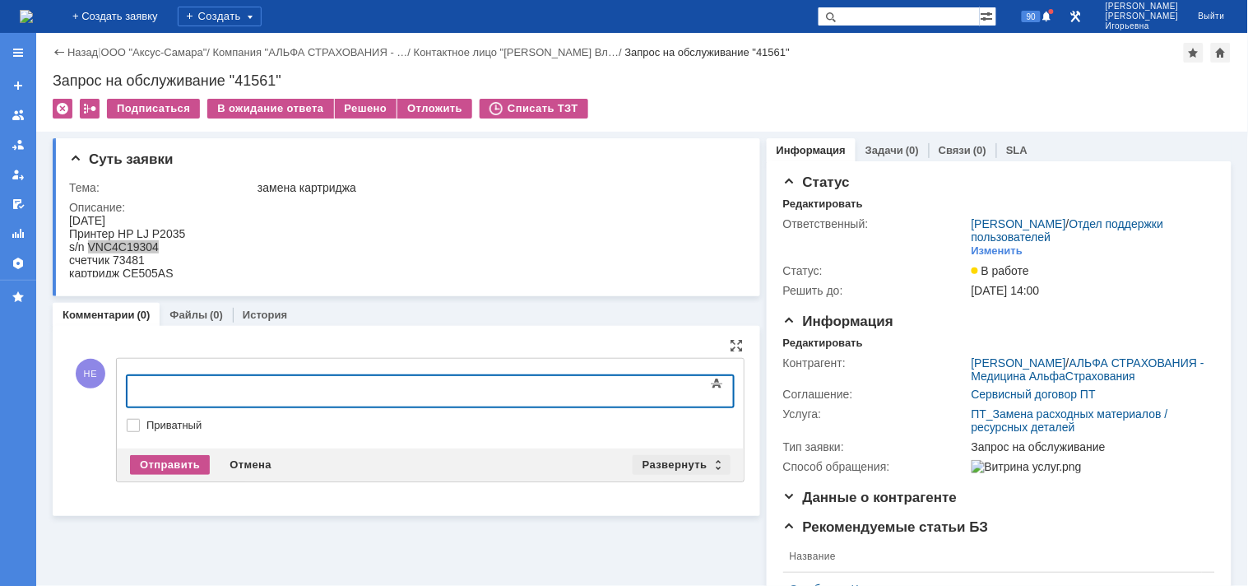
click at [709, 462] on div "Развернуть" at bounding box center [681, 465] width 98 height 20
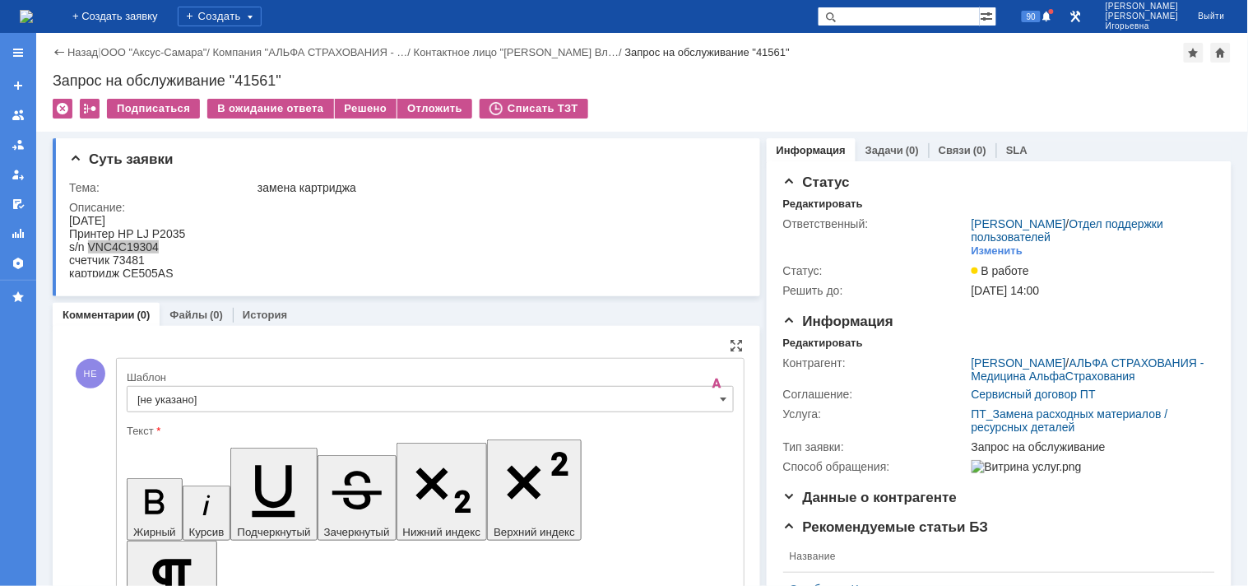
click at [709, 398] on input "[не указано]" at bounding box center [430, 399] width 607 height 26
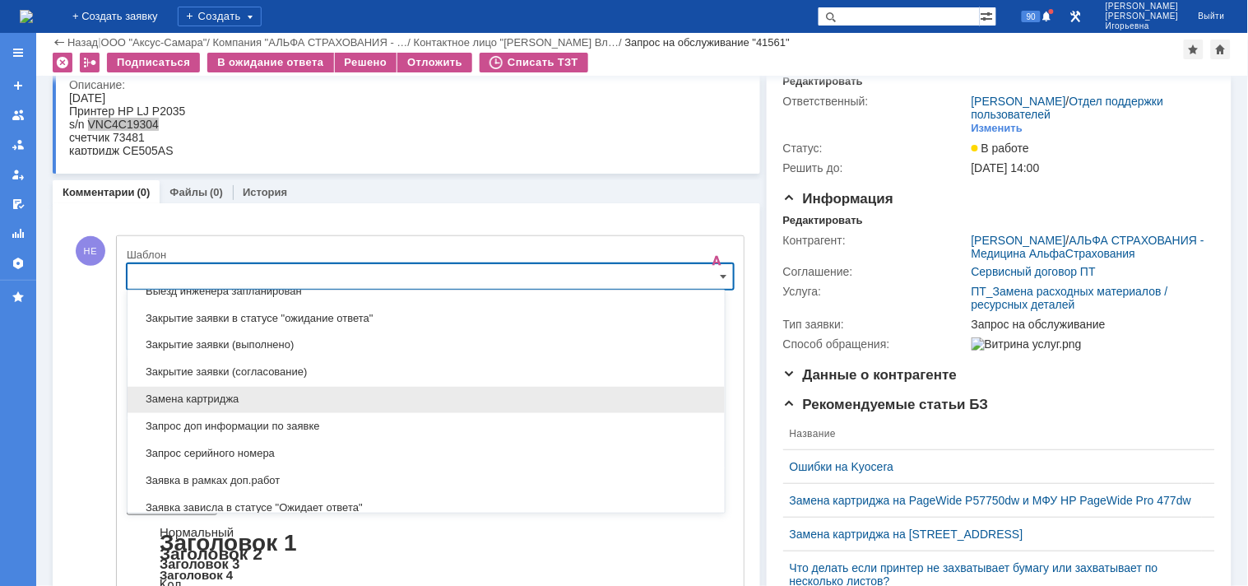
scroll to position [758, 0]
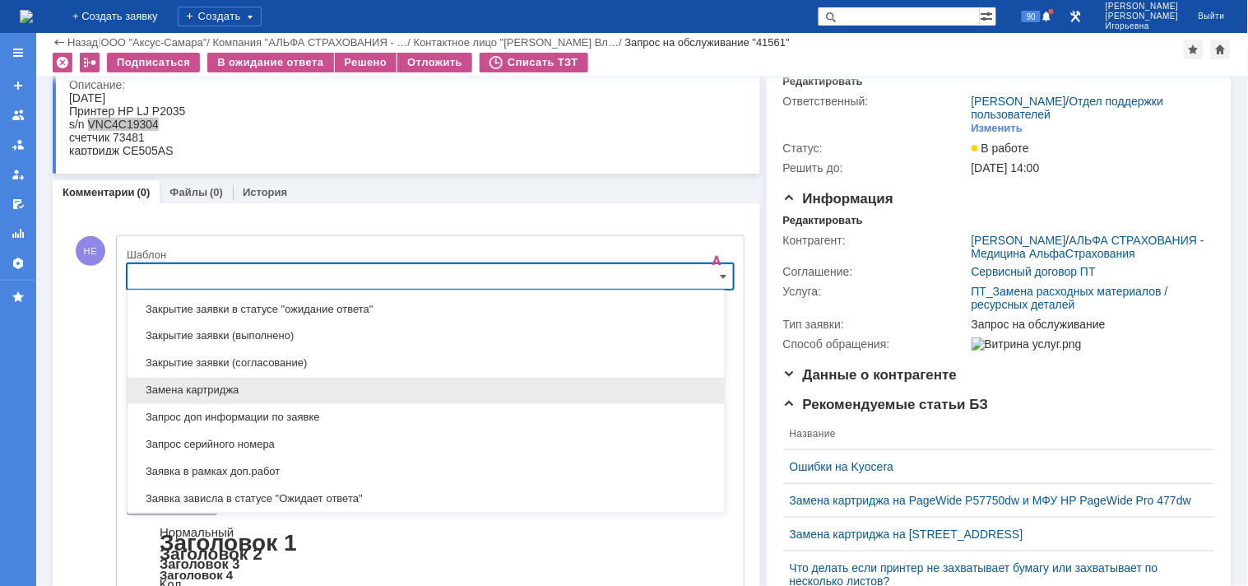
click at [199, 388] on span "Замена картриджа" at bounding box center [425, 390] width 577 height 13
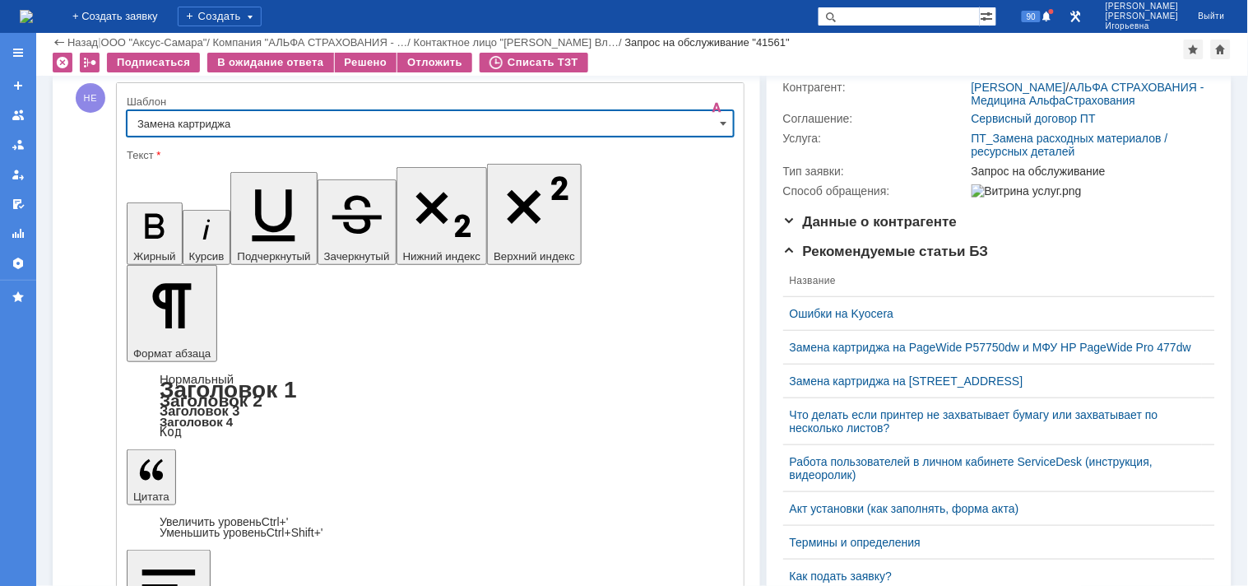
type input "Замена картриджа"
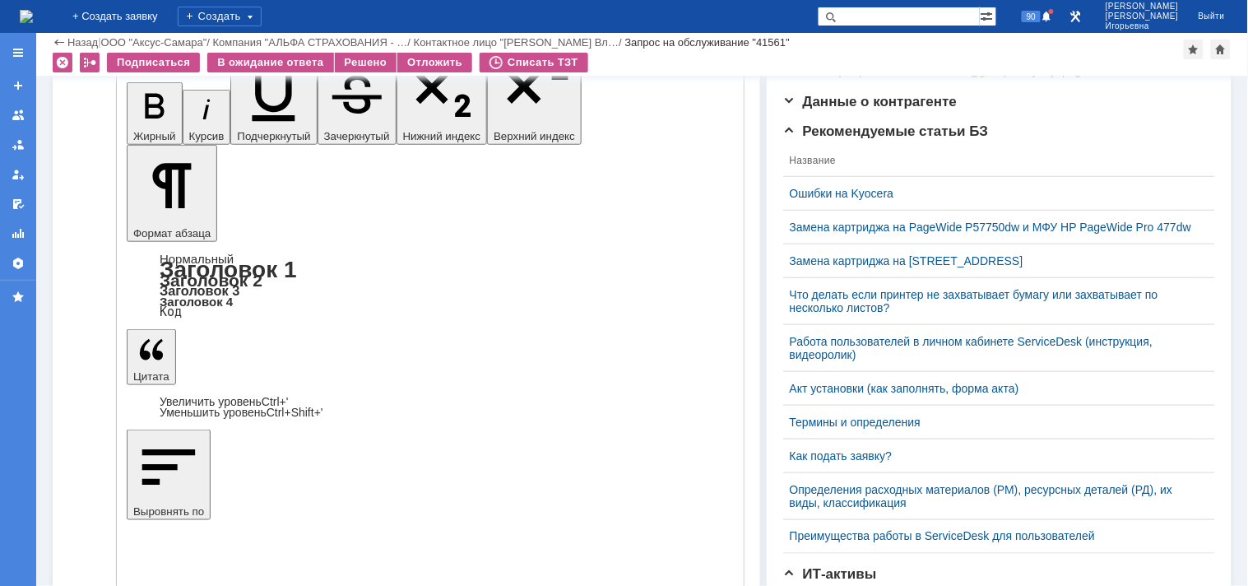
scroll to position [340, 0]
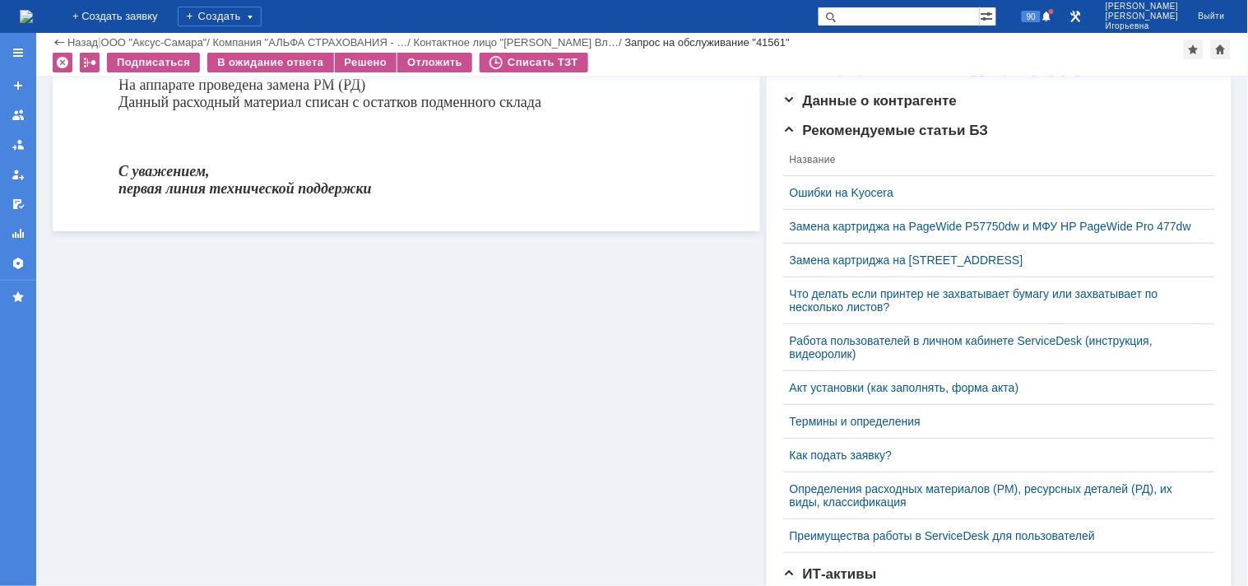
scroll to position [0, 0]
click at [359, 55] on div "Решено" at bounding box center [366, 63] width 63 height 20
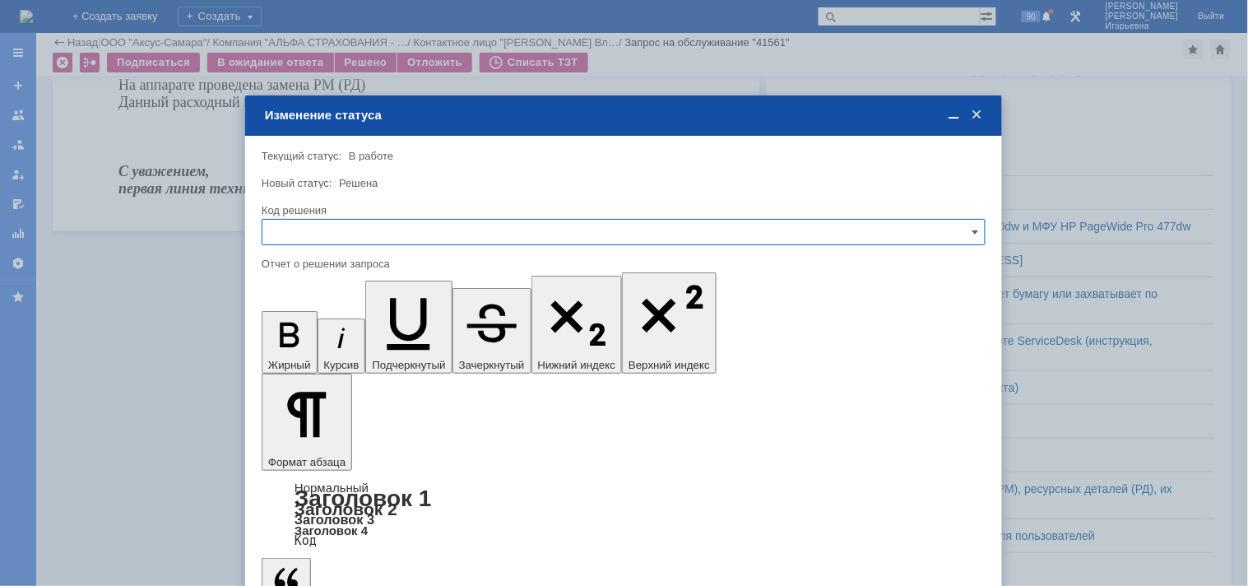
click at [308, 232] on input "text" at bounding box center [624, 232] width 724 height 26
click at [296, 341] on span "Решено" at bounding box center [623, 342] width 702 height 13
type input "Решено"
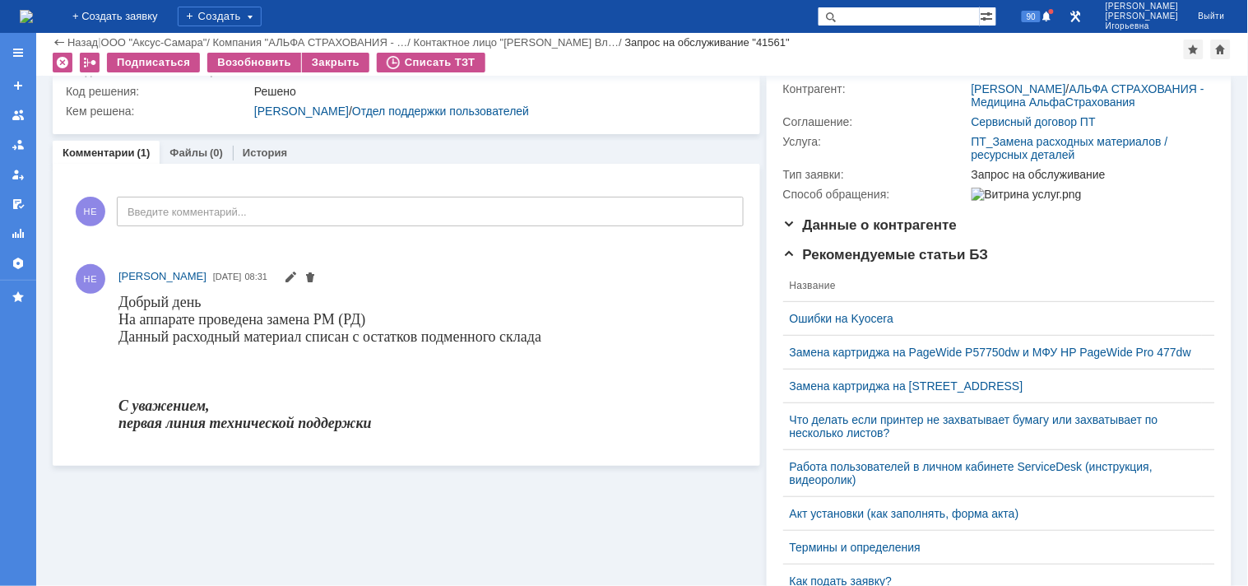
click at [33, 21] on img at bounding box center [26, 16] width 13 height 13
